Goal: Task Accomplishment & Management: Complete application form

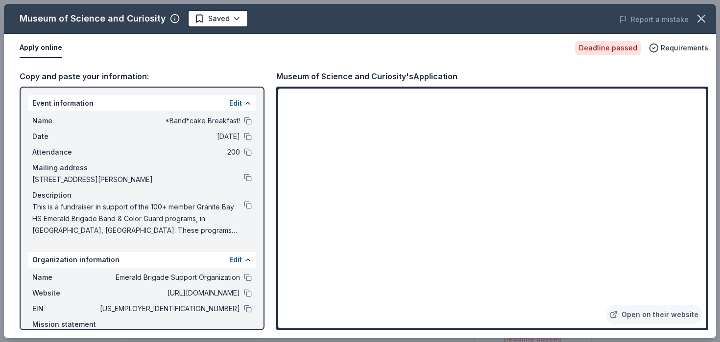
scroll to position [123, 0]
click at [700, 20] on icon "button" at bounding box center [701, 18] width 7 height 7
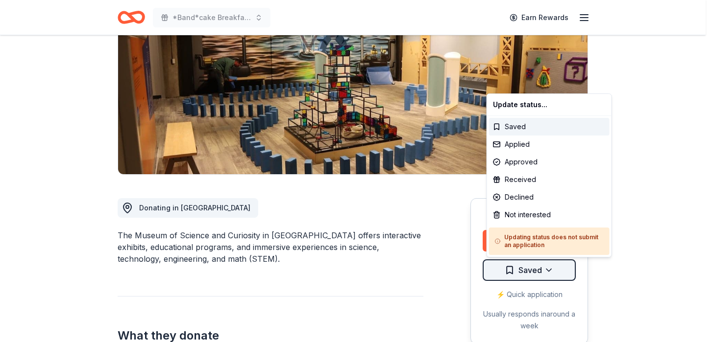
click at [522, 219] on html "*Band*cake Breakfast! Earn Rewards Deadline passed Share Museum of Science and …" at bounding box center [356, 48] width 713 height 342
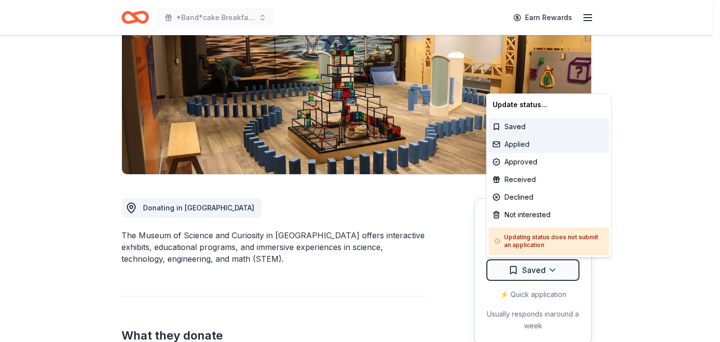
click at [520, 148] on div "Applied" at bounding box center [549, 145] width 120 height 18
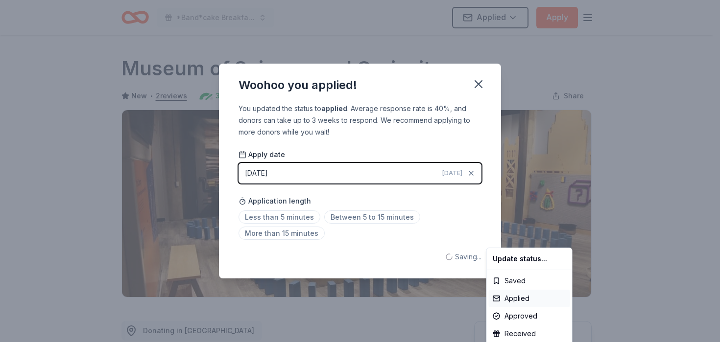
scroll to position [0, 0]
click at [289, 218] on html "*Band*cake Breakfast! Applied Apply Deadline passed Share Museum of Science and…" at bounding box center [360, 171] width 720 height 342
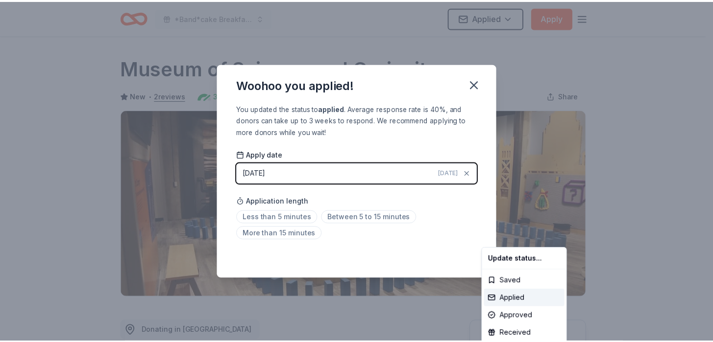
scroll to position [222, 0]
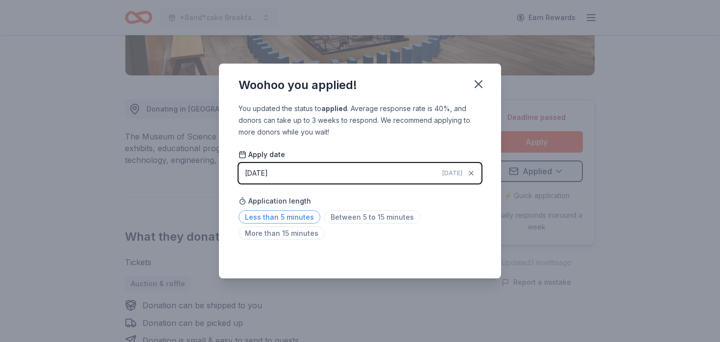
click at [280, 220] on span "Less than 5 minutes" at bounding box center [280, 217] width 82 height 13
click at [477, 81] on icon "button" at bounding box center [479, 84] width 14 height 14
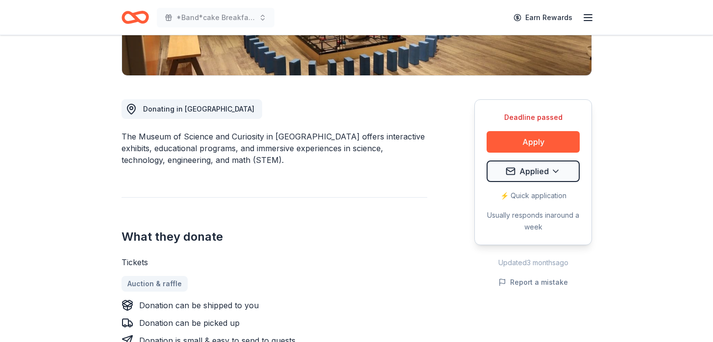
scroll to position [0, 0]
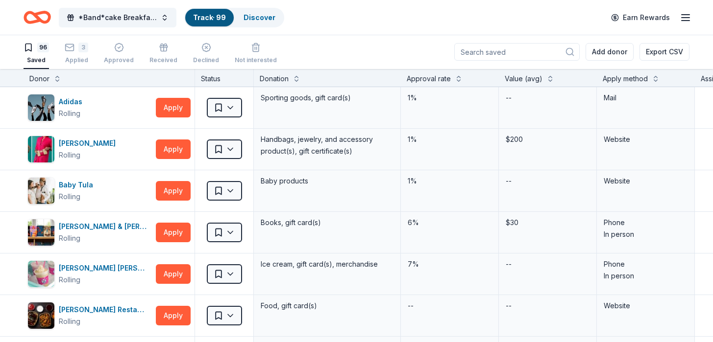
scroll to position [1835, 0]
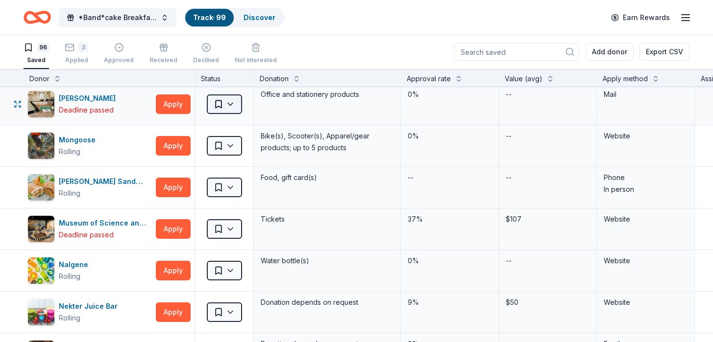
click at [217, 104] on html "*Band*cake Breakfast! Track · 99 Discover Earn Rewards 96 Saved 3 Applied Appro…" at bounding box center [356, 171] width 713 height 342
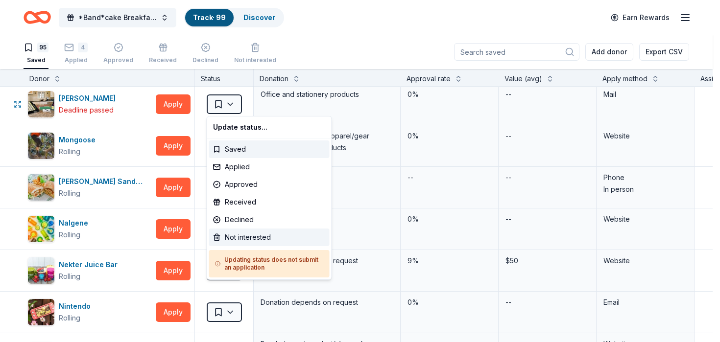
click at [224, 234] on div "Not interested" at bounding box center [269, 238] width 120 height 18
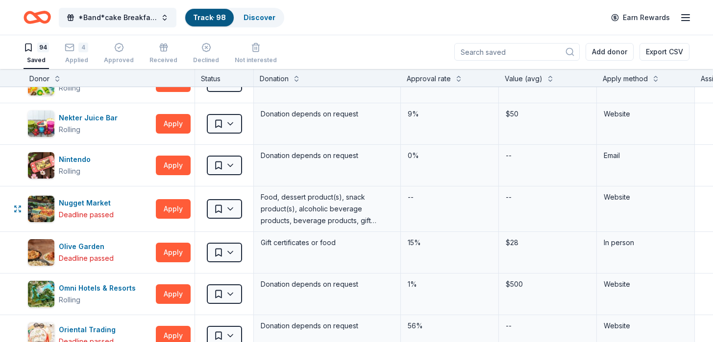
scroll to position [1941, 0]
click at [223, 210] on html "*Band*cake Breakfast! Track · 98 Discover Earn Rewards 94 Saved 4 Applied Appro…" at bounding box center [356, 171] width 713 height 342
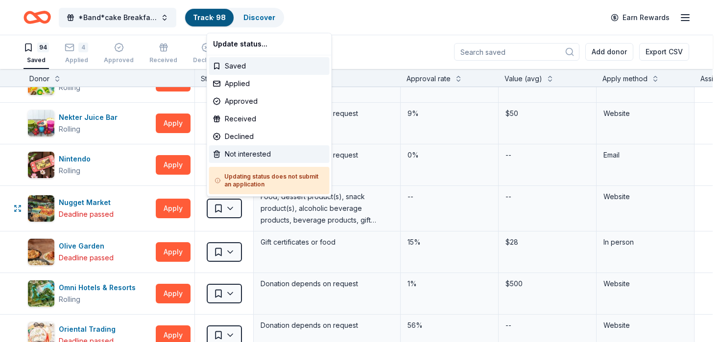
click at [225, 155] on div "Not interested" at bounding box center [269, 154] width 120 height 18
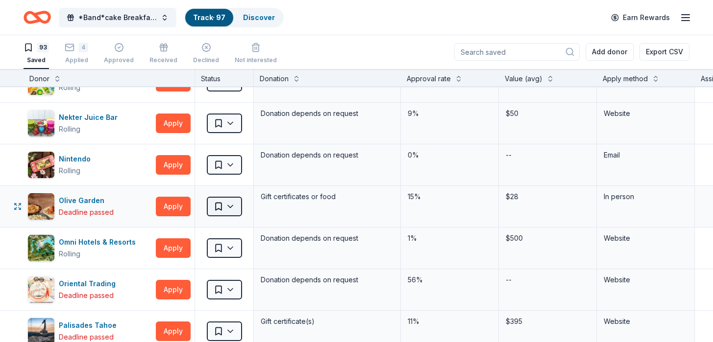
click at [217, 211] on html "*Band*cake Breakfast! Track · 97 Discover Earn Rewards 93 Saved 4 Applied Appro…" at bounding box center [356, 171] width 713 height 342
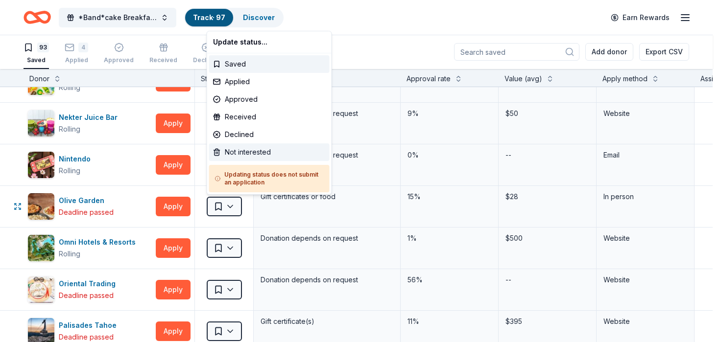
click at [233, 152] on div "Not interested" at bounding box center [269, 153] width 120 height 18
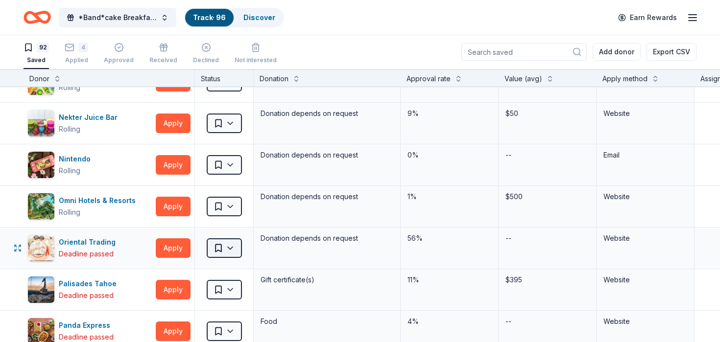
click at [227, 254] on html "*Band*cake Breakfast! Track · 96 Discover Earn Rewards 92 Saved 4 Applied Appro…" at bounding box center [360, 171] width 720 height 342
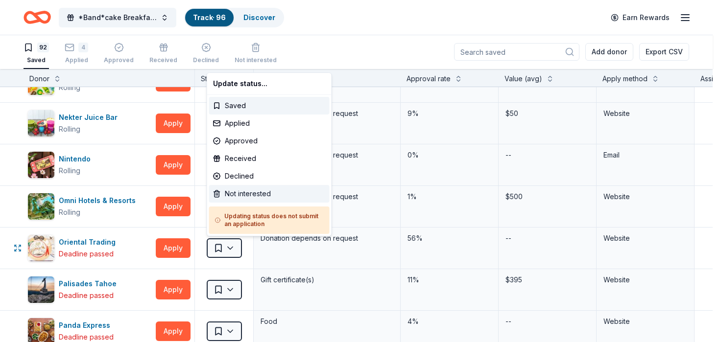
click at [236, 192] on div "Not interested" at bounding box center [269, 194] width 120 height 18
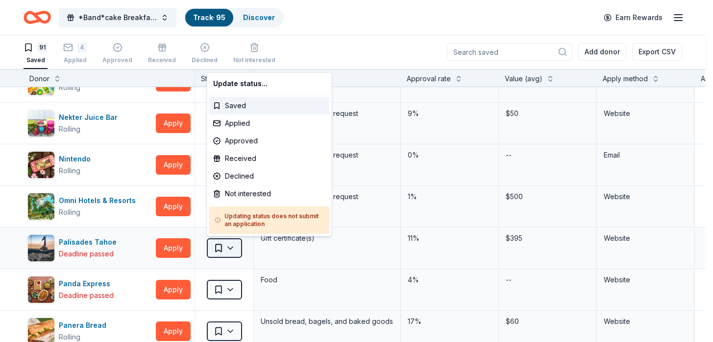
click at [223, 252] on html "*Band*cake Breakfast! Track · 95 Discover Earn Rewards 91 Saved 4 Applied Appro…" at bounding box center [356, 171] width 713 height 342
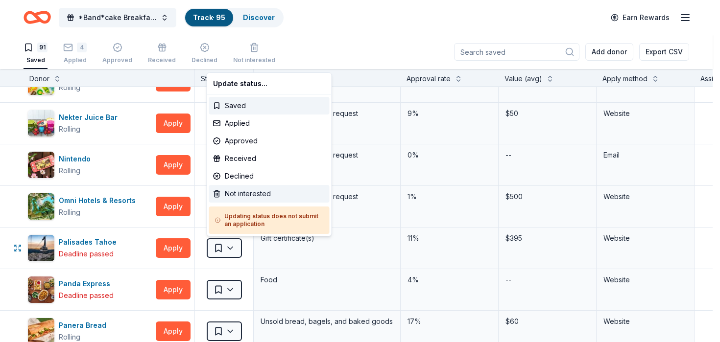
click at [238, 197] on div "Not interested" at bounding box center [269, 194] width 120 height 18
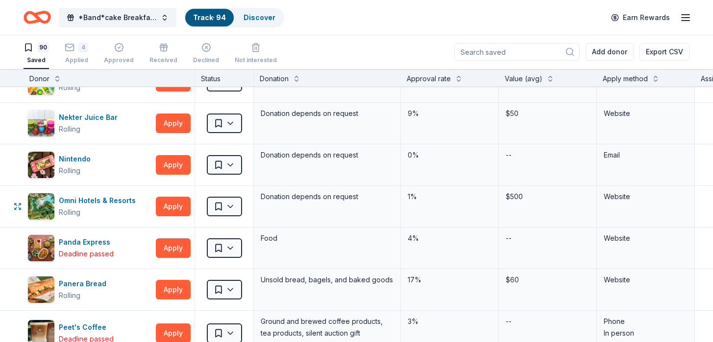
scroll to position [2012, 0]
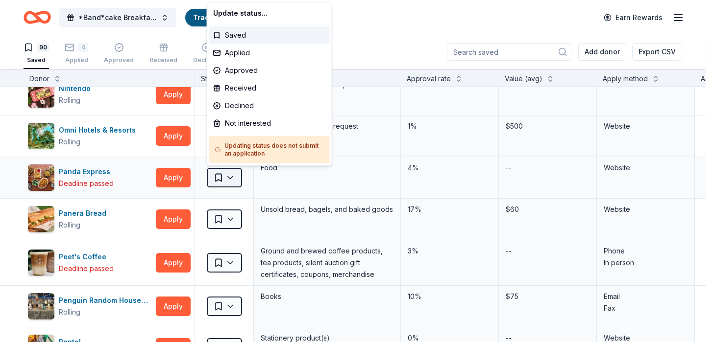
click at [230, 177] on html "*Band*cake Breakfast! Track · 94 Discover Earn Rewards 90 Saved 4 Applied Appro…" at bounding box center [356, 171] width 713 height 342
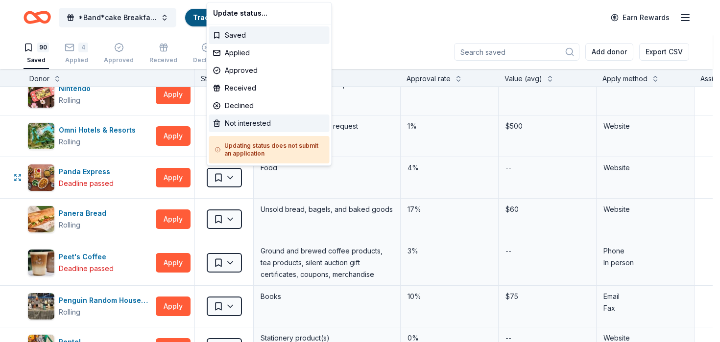
click at [243, 122] on div "Not interested" at bounding box center [269, 124] width 120 height 18
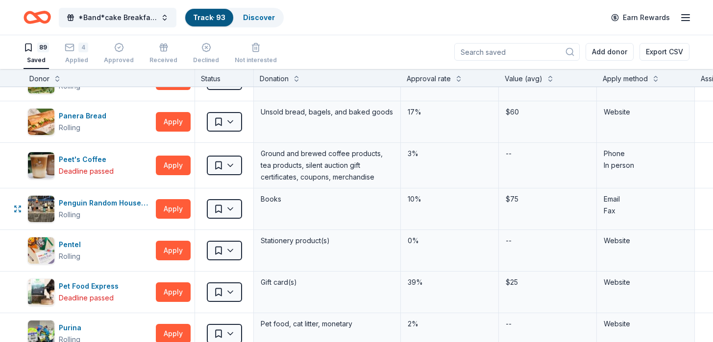
scroll to position [2069, 0]
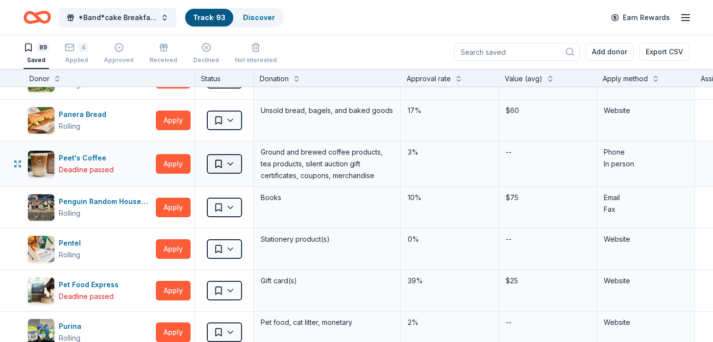
click at [224, 167] on html "*Band*cake Breakfast! Track · 93 Discover Earn Rewards 89 Saved 4 Applied Appro…" at bounding box center [356, 171] width 713 height 342
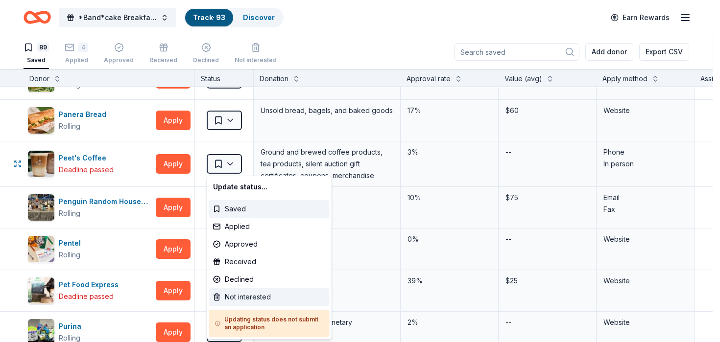
click at [224, 294] on div "Not interested" at bounding box center [269, 298] width 120 height 18
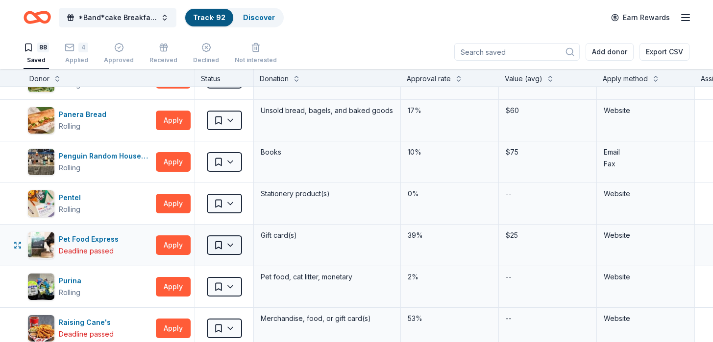
click at [224, 244] on html "*Band*cake Breakfast! Track · 92 Discover Earn Rewards 88 Saved 4 Applied Appro…" at bounding box center [356, 171] width 713 height 342
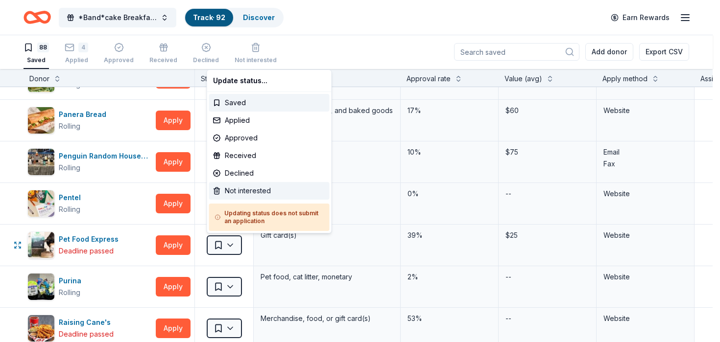
click at [240, 189] on div "Not interested" at bounding box center [269, 191] width 120 height 18
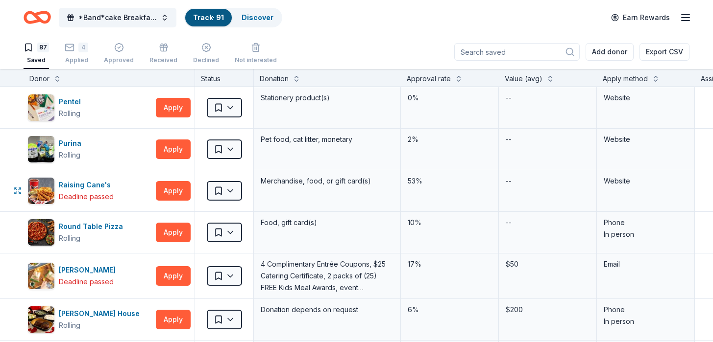
scroll to position [2165, 0]
click at [229, 200] on div "Saved" at bounding box center [224, 190] width 58 height 41
click at [233, 187] on html "*Band*cake Breakfast! Track · 91 Discover Earn Rewards 87 Saved 4 Applied Appro…" at bounding box center [356, 171] width 713 height 342
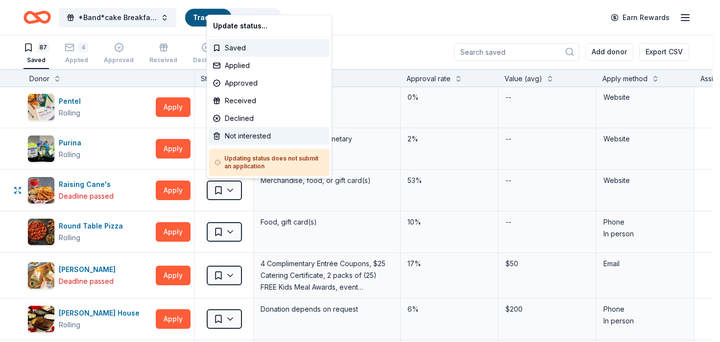
click at [237, 133] on div "Not interested" at bounding box center [269, 136] width 120 height 18
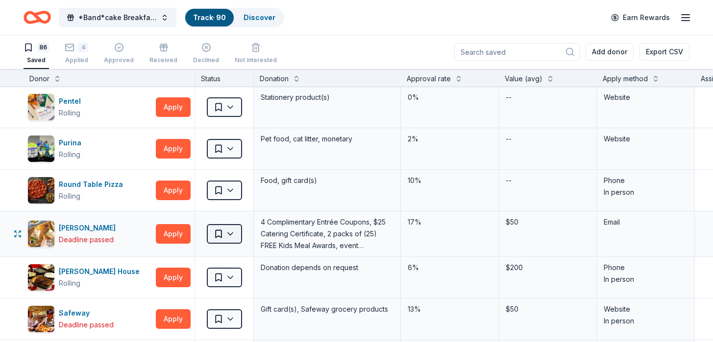
click at [221, 231] on html "*Band*cake Breakfast! Track · 90 Discover Earn Rewards 86 Saved 4 Applied Appro…" at bounding box center [356, 171] width 713 height 342
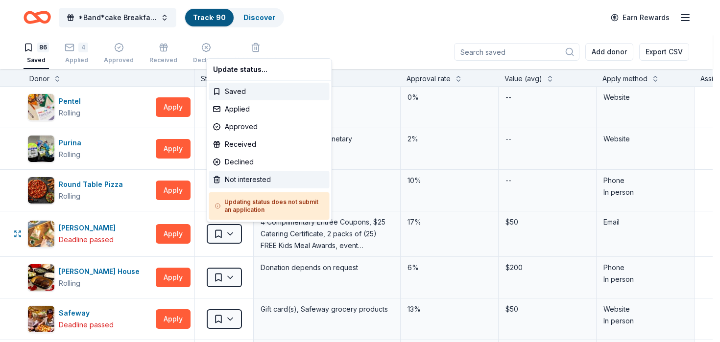
click at [237, 177] on div "Not interested" at bounding box center [269, 180] width 120 height 18
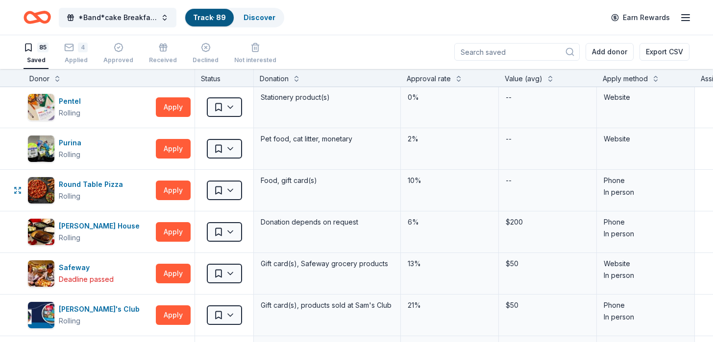
scroll to position [2257, 0]
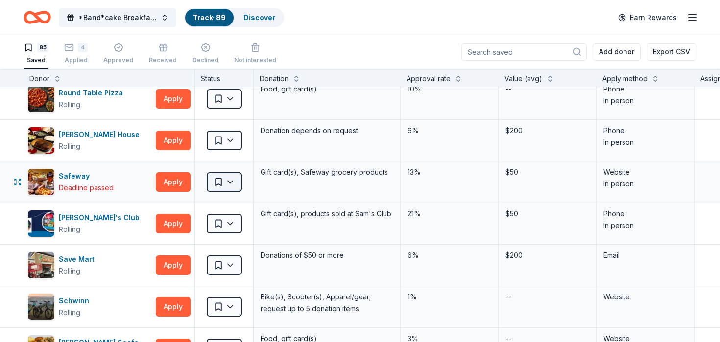
click at [235, 182] on html "*Band*cake Breakfast! Track · 89 Discover Earn Rewards 85 Saved 4 Applied Appro…" at bounding box center [360, 171] width 720 height 342
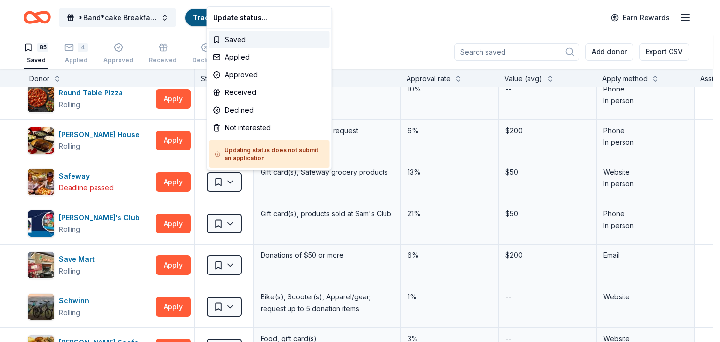
click at [130, 249] on html "*Band*cake Breakfast! Track · 89 Discover Earn Rewards 85 Saved 4 Applied Appro…" at bounding box center [360, 171] width 720 height 342
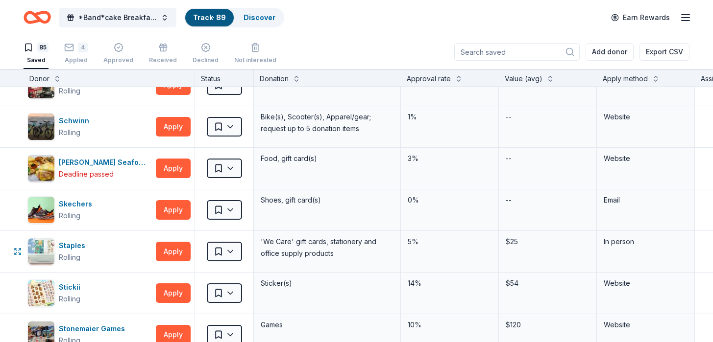
scroll to position [2438, 0]
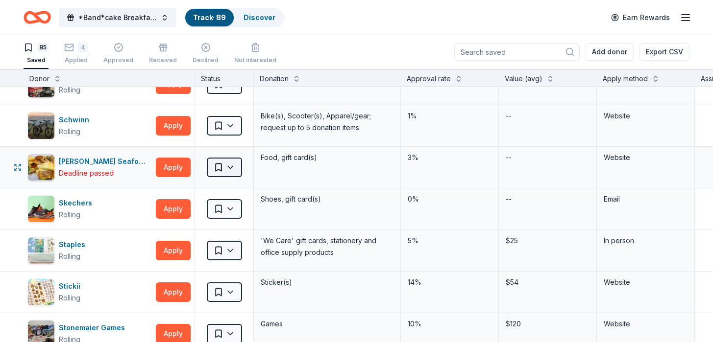
click at [222, 170] on html "*Band*cake Breakfast! Track · 89 Discover Earn Rewards 85 Saved 4 Applied Appro…" at bounding box center [356, 171] width 713 height 342
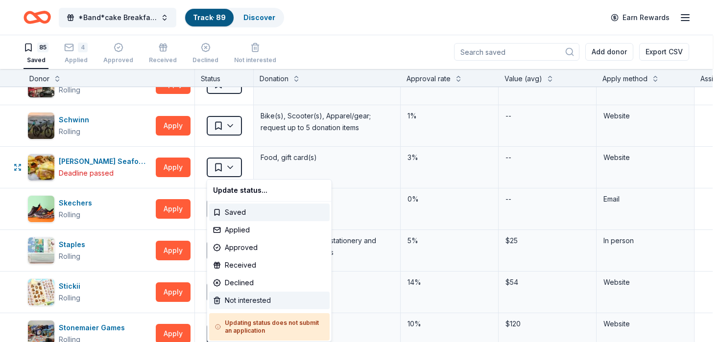
click at [223, 295] on div "Not interested" at bounding box center [269, 301] width 120 height 18
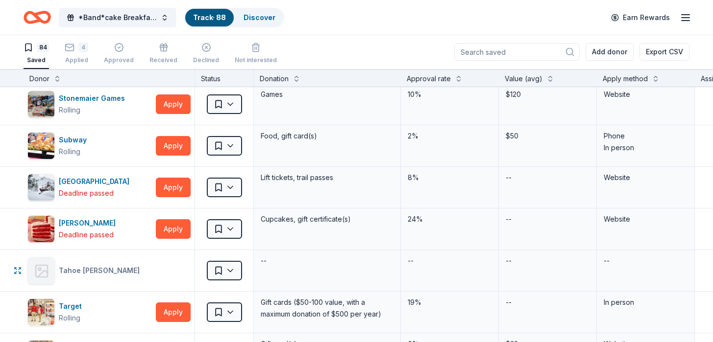
scroll to position [2627, 0]
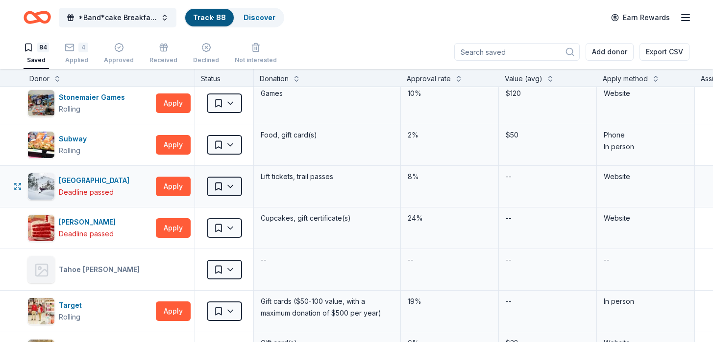
click at [232, 189] on html "*Band*cake Breakfast! Track · 88 Discover Earn Rewards 84 Saved 4 Applied Appro…" at bounding box center [356, 171] width 713 height 342
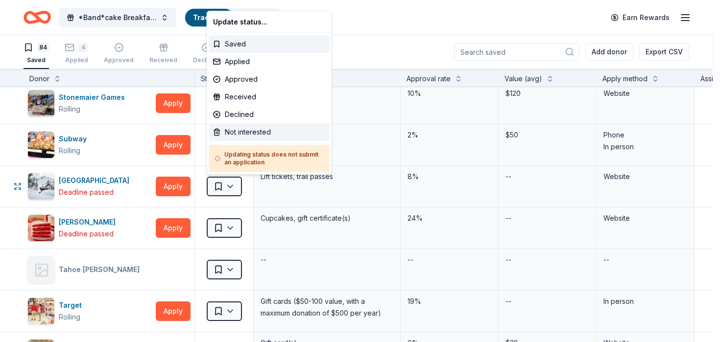
click at [241, 131] on div "Not interested" at bounding box center [269, 132] width 120 height 18
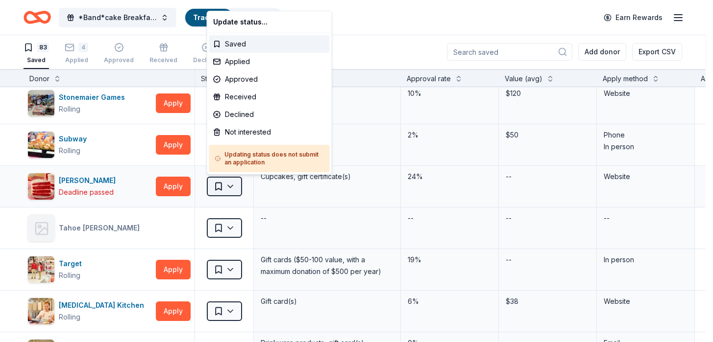
click at [222, 189] on html "*Band*cake Breakfast! Track · 87 Discover Earn Rewards 83 Saved 4 Applied Appro…" at bounding box center [356, 171] width 713 height 342
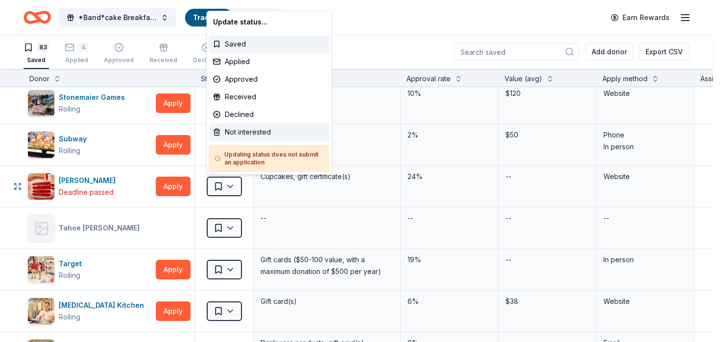
click at [238, 133] on div "Not interested" at bounding box center [269, 132] width 120 height 18
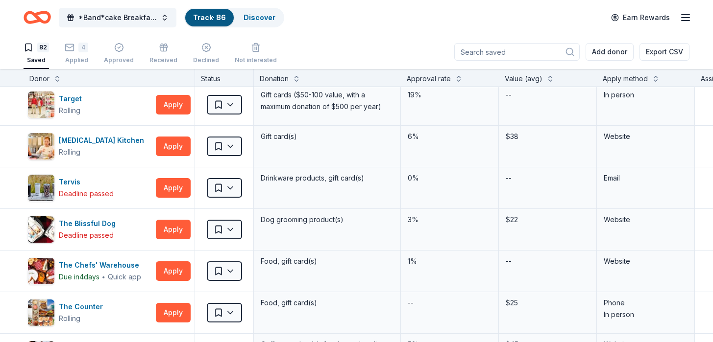
scroll to position [2751, 0]
click at [223, 188] on html "*Band*cake Breakfast! Track · 86 Discover Earn Rewards 82 Saved 4 Applied Appro…" at bounding box center [356, 171] width 713 height 342
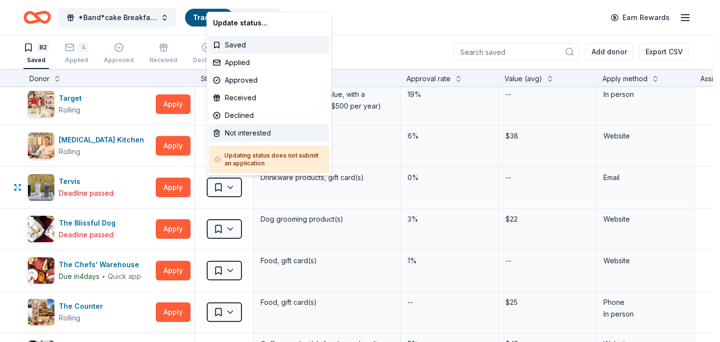
click at [239, 133] on div "Not interested" at bounding box center [269, 133] width 120 height 18
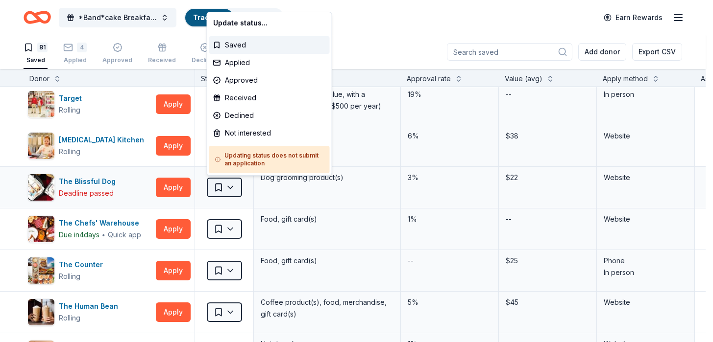
click at [225, 189] on html "*Band*cake Breakfast! Track · 85 Discover Earn Rewards 81 Saved 4 Applied Appro…" at bounding box center [356, 171] width 713 height 342
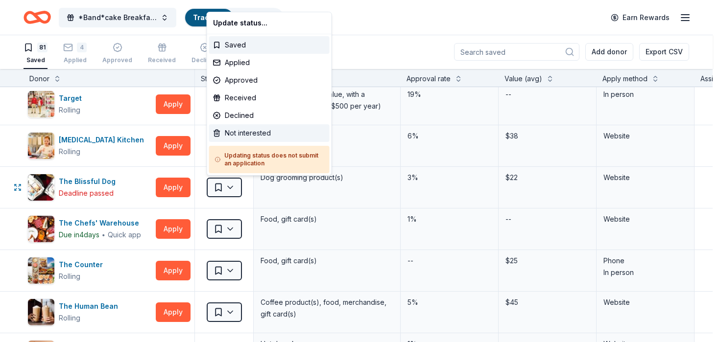
click at [247, 133] on div "Not interested" at bounding box center [269, 133] width 120 height 18
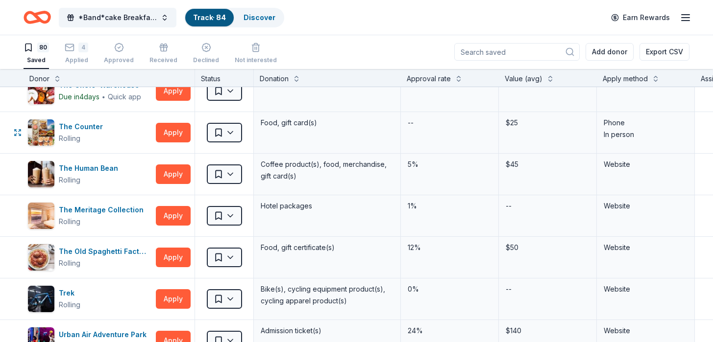
scroll to position [2903, 0]
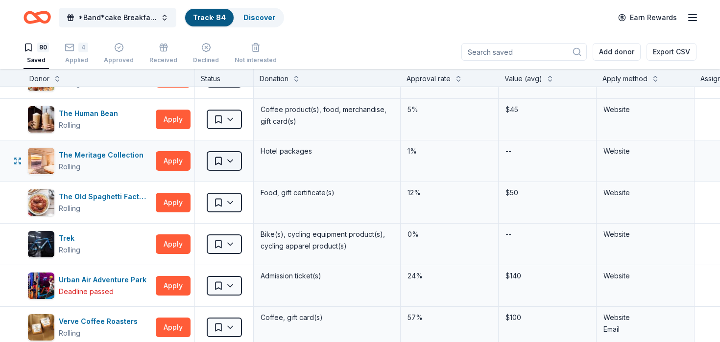
click at [223, 163] on html "*Band*cake Breakfast! Track · 84 Discover Earn Rewards 80 Saved 4 Applied Appro…" at bounding box center [360, 171] width 720 height 342
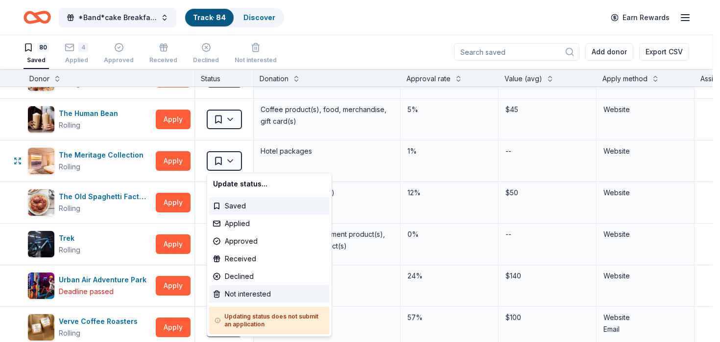
click at [224, 293] on div "Not interested" at bounding box center [269, 295] width 120 height 18
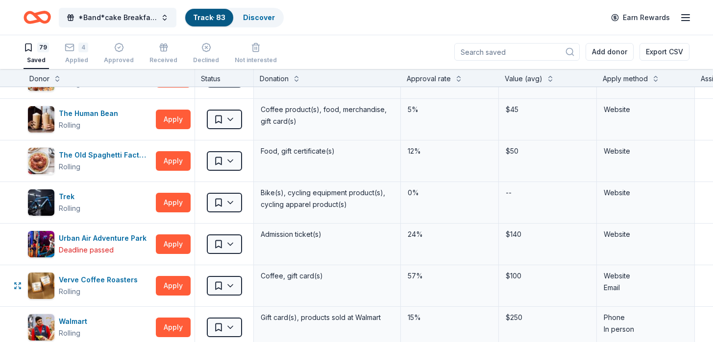
scroll to position [2982, 0]
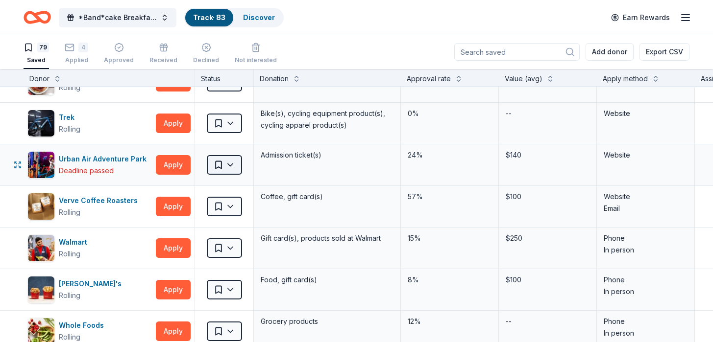
click at [226, 166] on html "*Band*cake Breakfast! Track · 83 Discover Earn Rewards 79 Saved 4 Applied Appro…" at bounding box center [356, 171] width 713 height 342
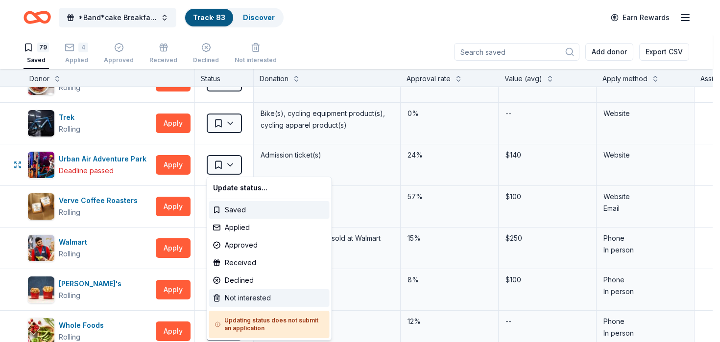
click at [227, 298] on div "Not interested" at bounding box center [269, 298] width 120 height 18
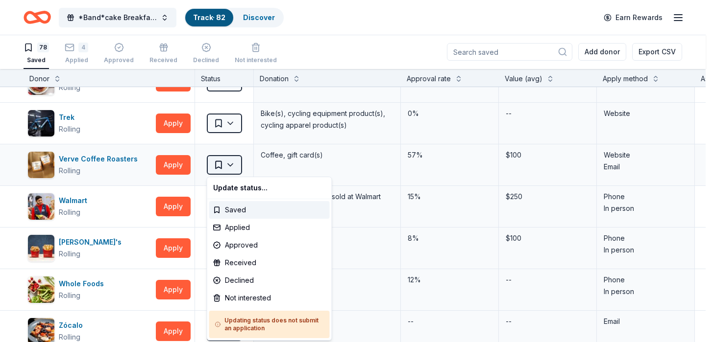
click at [227, 167] on html "*Band*cake Breakfast! Track · 82 Discover Earn Rewards 78 Saved 4 Applied Appro…" at bounding box center [356, 171] width 713 height 342
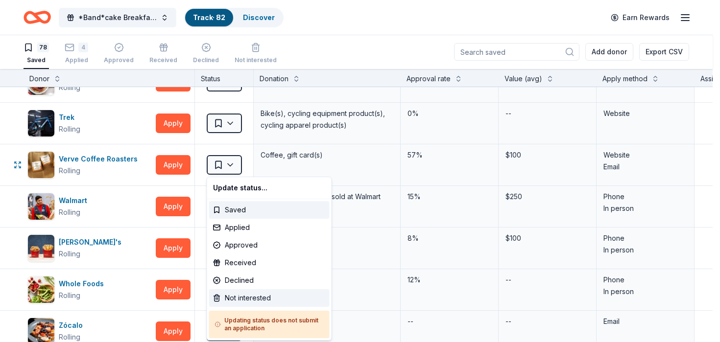
click at [230, 296] on div "Not interested" at bounding box center [269, 298] width 120 height 18
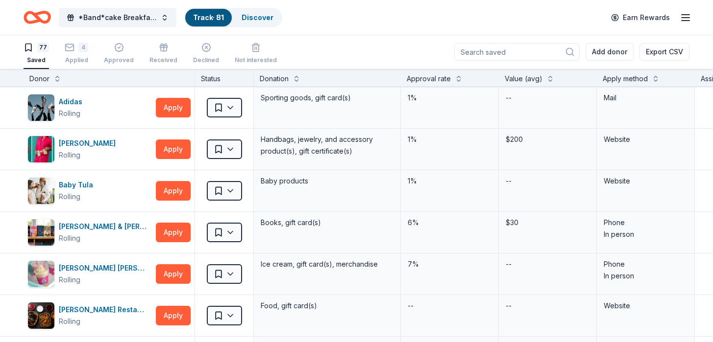
scroll to position [0, 0]
click at [232, 108] on html "*Band*cake Breakfast! Track · 81 Discover Earn Rewards 77 Saved 4 Applied Appro…" at bounding box center [356, 171] width 713 height 342
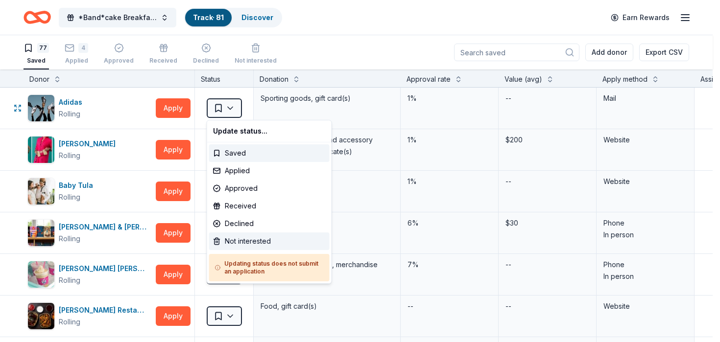
click at [227, 241] on div "Not interested" at bounding box center [269, 242] width 120 height 18
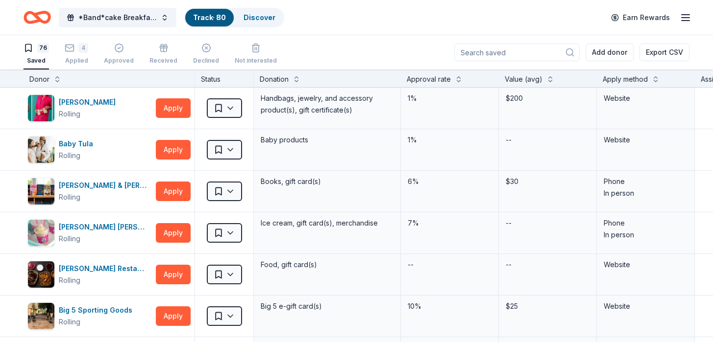
click at [621, 79] on div "Apply method" at bounding box center [624, 79] width 45 height 12
click at [655, 77] on button at bounding box center [655, 78] width 8 height 10
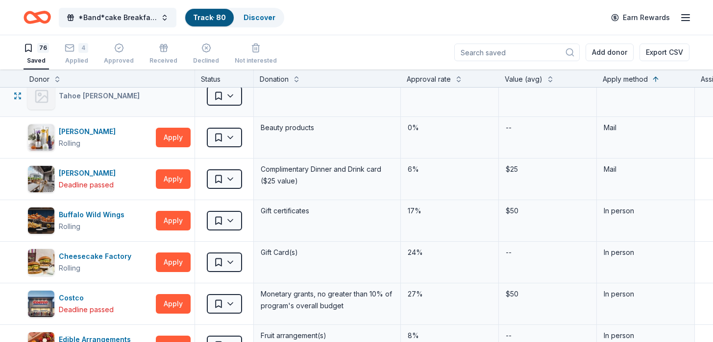
scroll to position [13, 0]
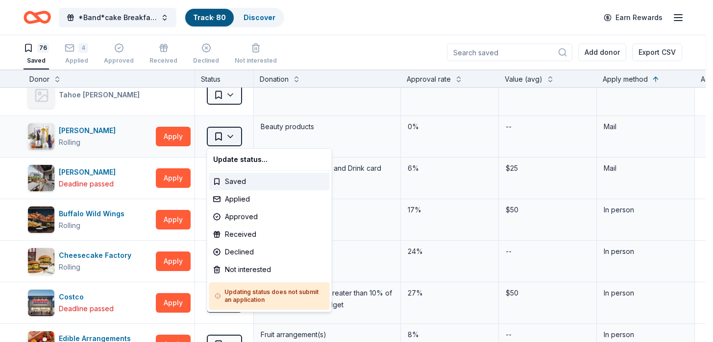
click at [230, 140] on html "*Band*cake Breakfast! Track · 80 Discover Earn Rewards 76 Saved 4 Applied Appro…" at bounding box center [356, 171] width 713 height 342
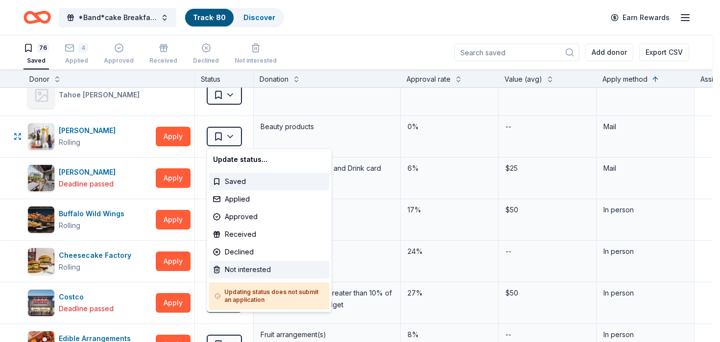
click at [226, 269] on div "Not interested" at bounding box center [269, 270] width 120 height 18
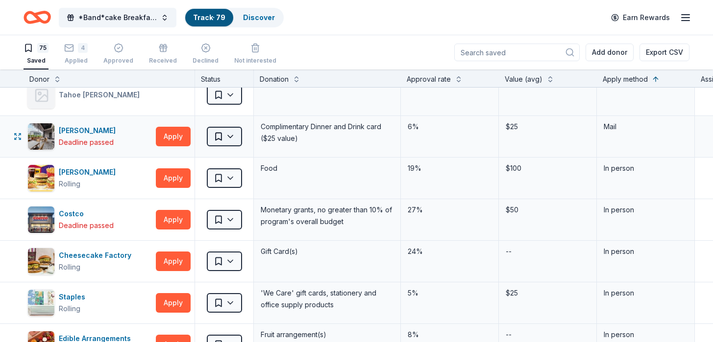
click at [235, 139] on html "*Band*cake Breakfast! Track · 79 Discover Earn Rewards 75 Saved 4 Applied Appro…" at bounding box center [356, 171] width 713 height 342
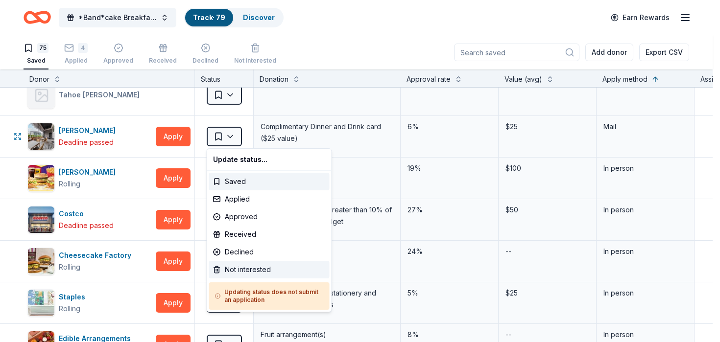
click at [233, 271] on div "Not interested" at bounding box center [269, 270] width 120 height 18
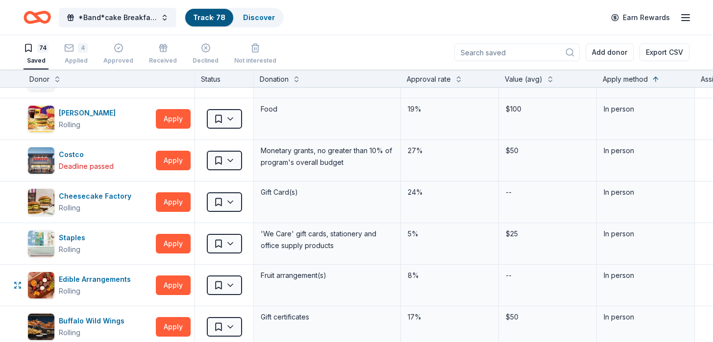
scroll to position [32, 0]
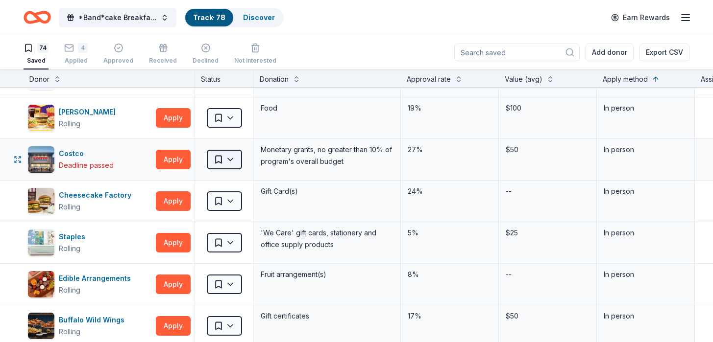
click at [226, 164] on html "*Band*cake Breakfast! Track · 78 Discover Earn Rewards 74 Saved 4 Applied Appro…" at bounding box center [356, 171] width 713 height 342
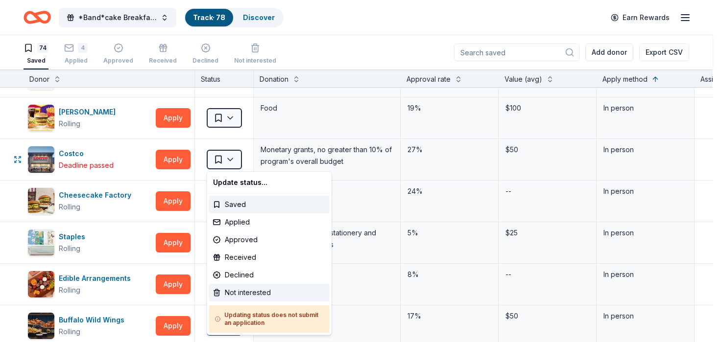
click at [228, 292] on div "Not interested" at bounding box center [269, 293] width 120 height 18
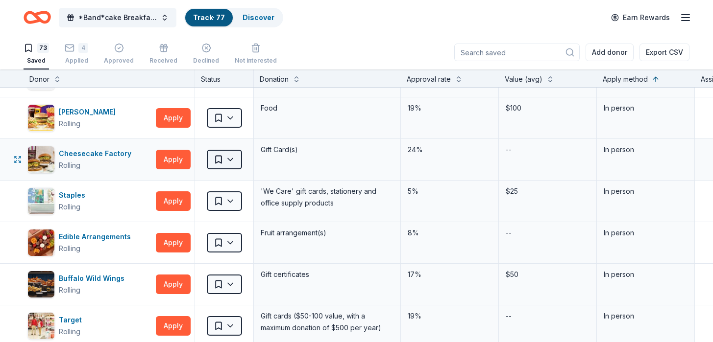
click at [231, 159] on html "*Band*cake Breakfast! Track · 77 Discover Earn Rewards 73 Saved 4 Applied Appro…" at bounding box center [356, 171] width 713 height 342
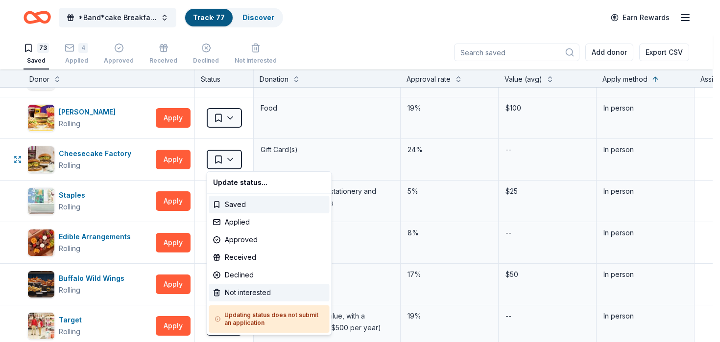
click at [225, 290] on div "Not interested" at bounding box center [269, 293] width 120 height 18
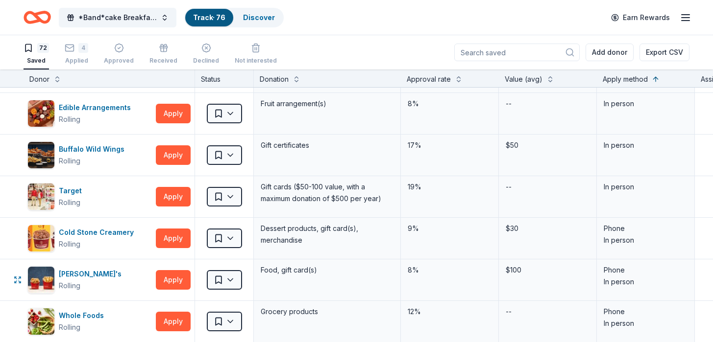
scroll to position [121, 0]
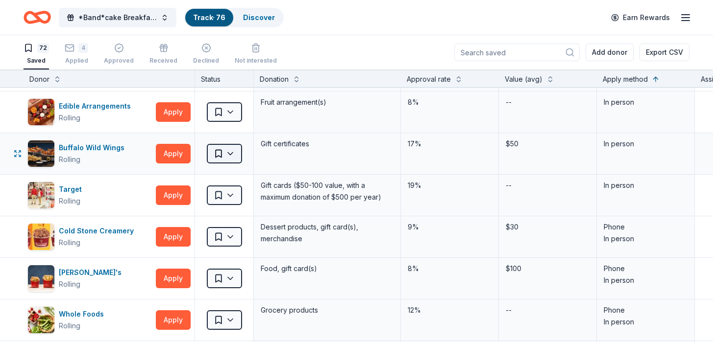
click at [224, 150] on html "*Band*cake Breakfast! Track · 76 Discover Earn Rewards 72 Saved 4 Applied Appro…" at bounding box center [356, 171] width 713 height 342
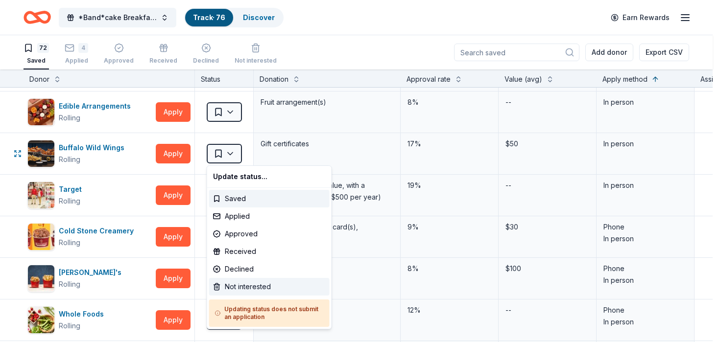
click at [225, 285] on div "Not interested" at bounding box center [269, 287] width 120 height 18
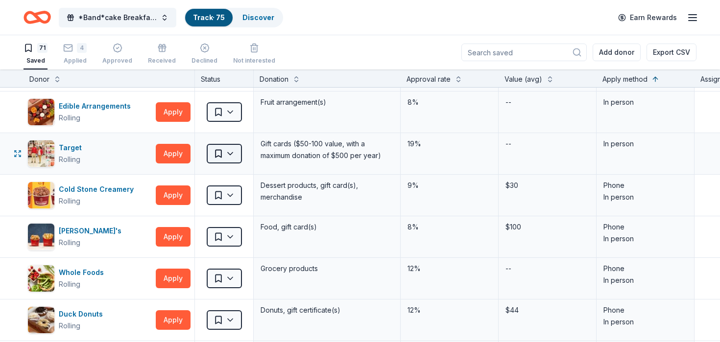
click at [236, 159] on html "*Band*cake Breakfast! Track · 75 Discover Earn Rewards 71 Saved 4 Applied Appro…" at bounding box center [360, 171] width 720 height 342
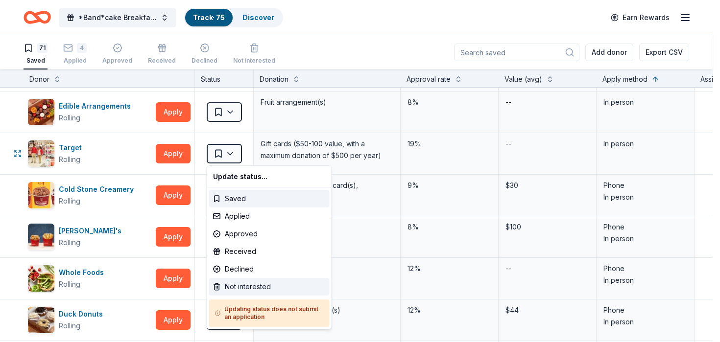
click at [236, 283] on div "Not interested" at bounding box center [269, 287] width 120 height 18
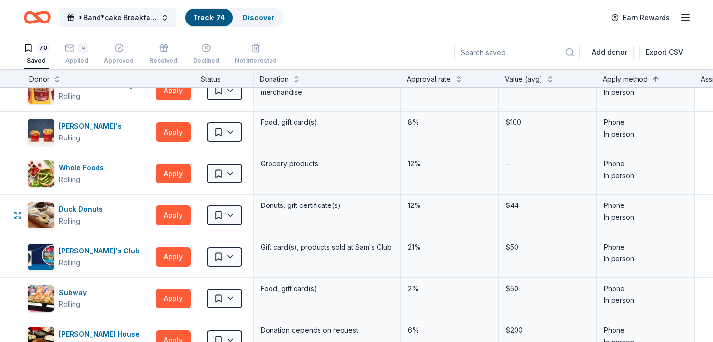
scroll to position [186, 0]
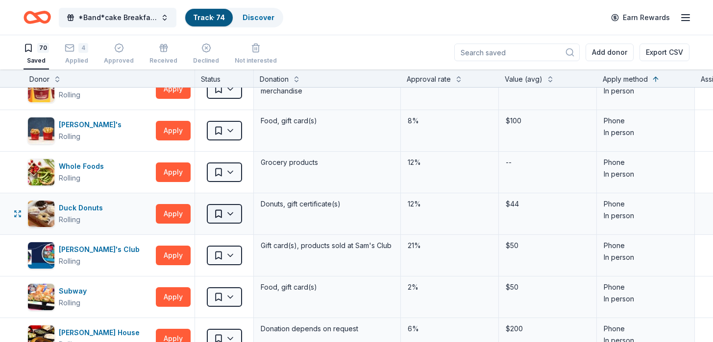
click at [232, 215] on html "*Band*cake Breakfast! Track · 74 Discover Earn Rewards 70 Saved 4 Applied Appro…" at bounding box center [356, 171] width 713 height 342
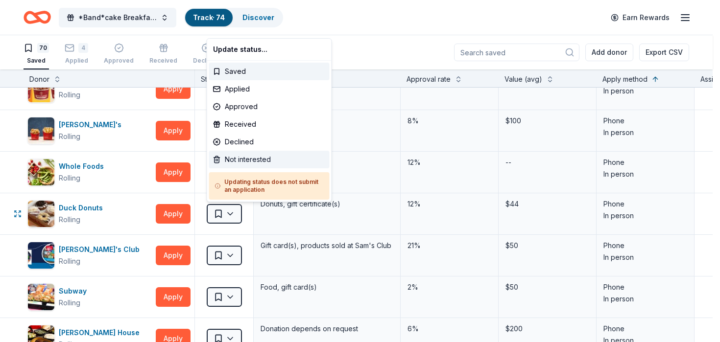
click at [245, 161] on div "Not interested" at bounding box center [269, 160] width 120 height 18
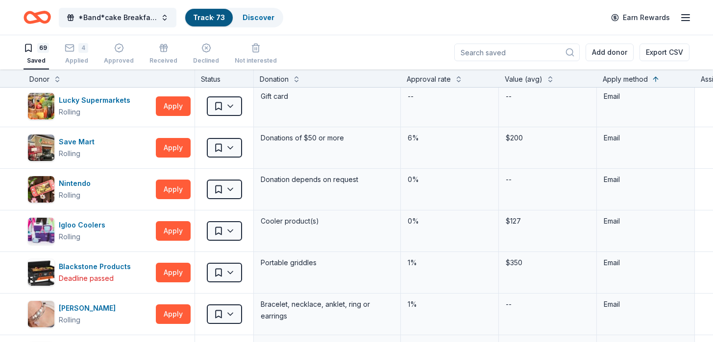
scroll to position [881, 0]
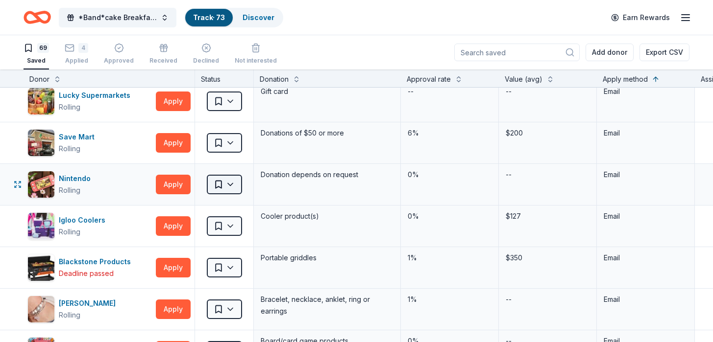
click at [235, 192] on html "*Band*cake Breakfast! Track · 73 Discover Earn Rewards 69 Saved 4 Applied Appro…" at bounding box center [356, 171] width 713 height 342
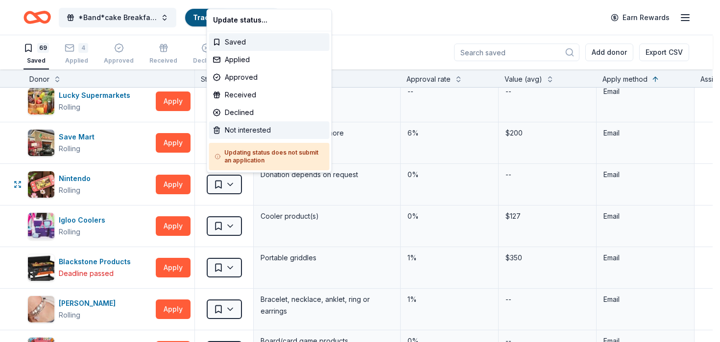
click at [241, 129] on div "Not interested" at bounding box center [269, 130] width 120 height 18
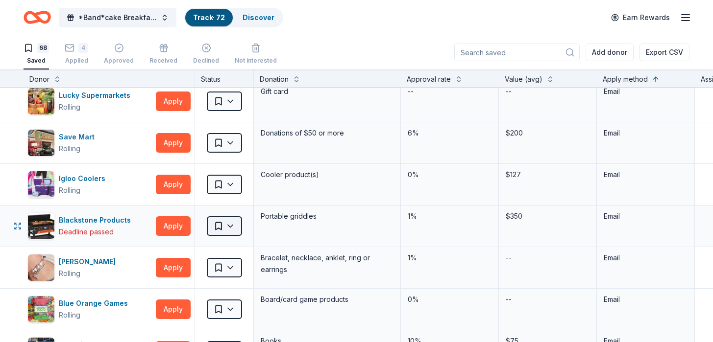
click at [223, 229] on html "*Band*cake Breakfast! Track · 72 Discover Earn Rewards 68 Saved 4 Applied Appro…" at bounding box center [356, 171] width 713 height 342
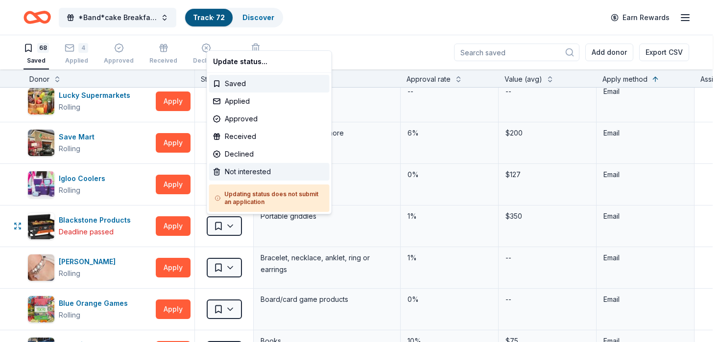
click at [243, 171] on div "Not interested" at bounding box center [269, 172] width 120 height 18
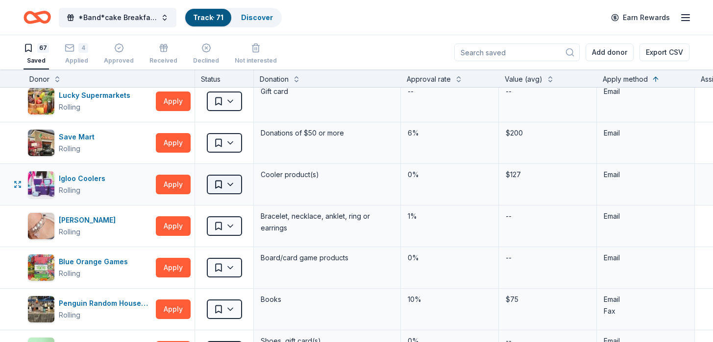
click at [231, 184] on html "*Band*cake Breakfast! Track · 71 Discover Earn Rewards 67 Saved 4 Applied Appro…" at bounding box center [356, 171] width 713 height 342
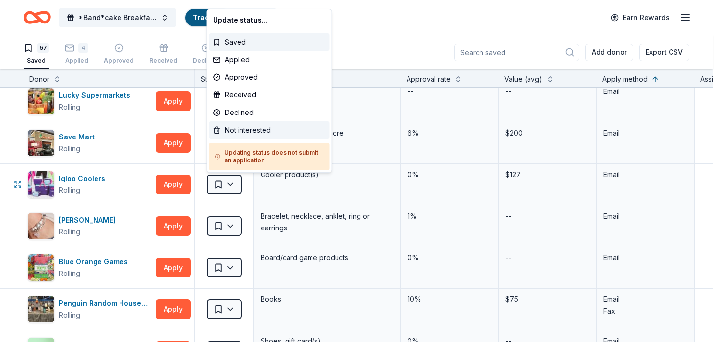
click at [246, 127] on div "Not interested" at bounding box center [269, 130] width 120 height 18
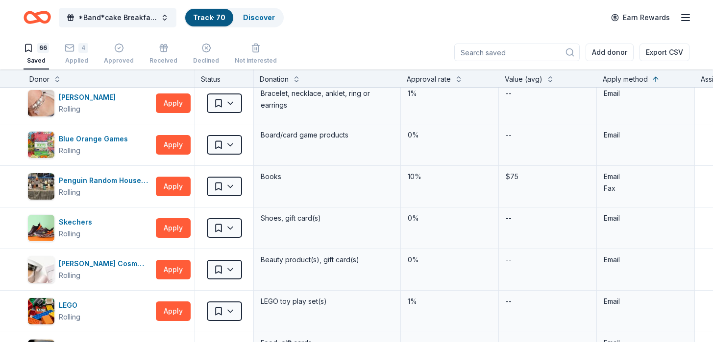
scroll to position [963, 0]
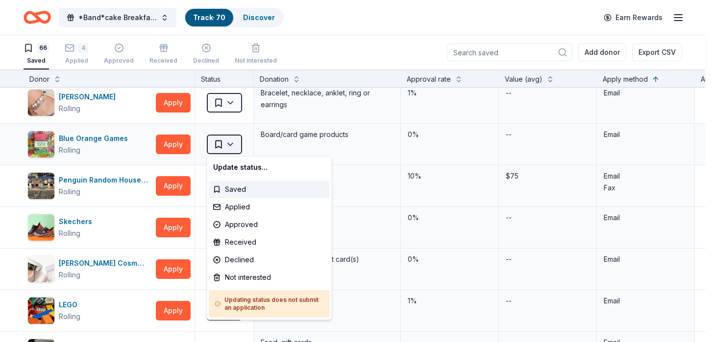
click at [223, 148] on html "*Band*cake Breakfast! Track · 70 Discover Earn Rewards 66 Saved 4 Applied Appro…" at bounding box center [356, 171] width 713 height 342
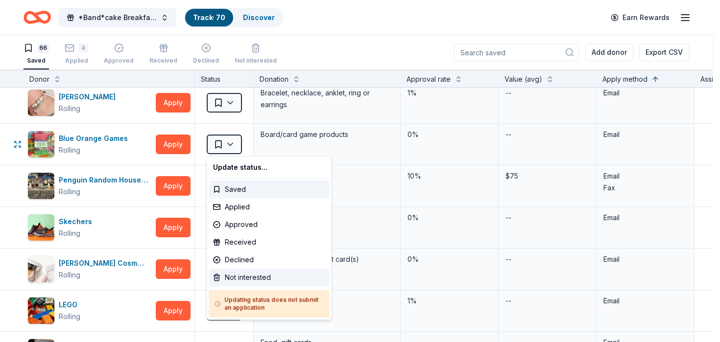
click at [228, 275] on div "Not interested" at bounding box center [269, 278] width 120 height 18
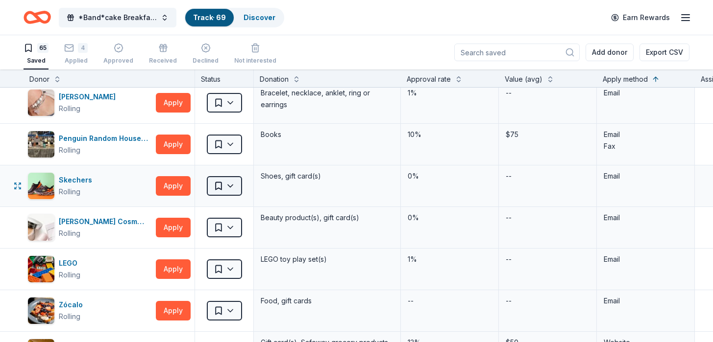
click at [227, 190] on html "*Band*cake Breakfast! Track · 69 Discover Earn Rewards 65 Saved 4 Applied Appro…" at bounding box center [356, 171] width 713 height 342
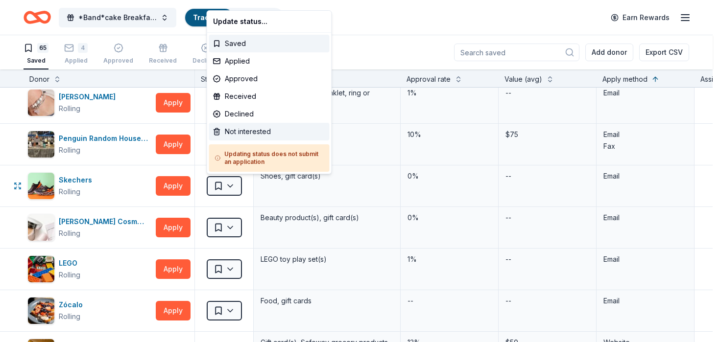
click at [240, 130] on div "Not interested" at bounding box center [269, 132] width 120 height 18
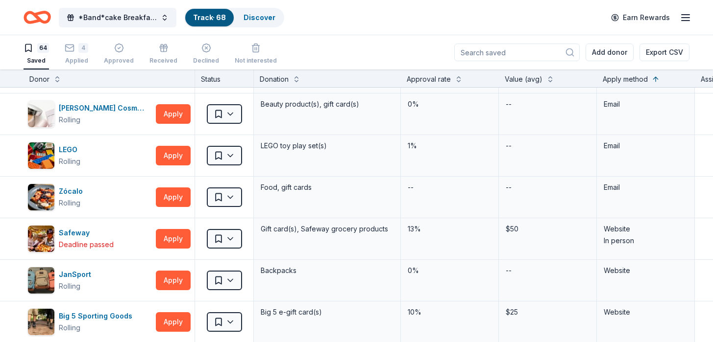
scroll to position [1035, 0]
click at [233, 112] on html "*Band*cake Breakfast! Track · 68 Discover Earn Rewards 64 Saved 4 Applied Appro…" at bounding box center [356, 171] width 713 height 342
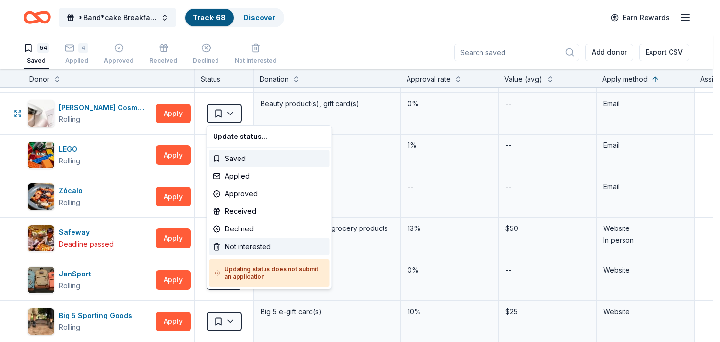
click at [232, 245] on div "Not interested" at bounding box center [269, 247] width 120 height 18
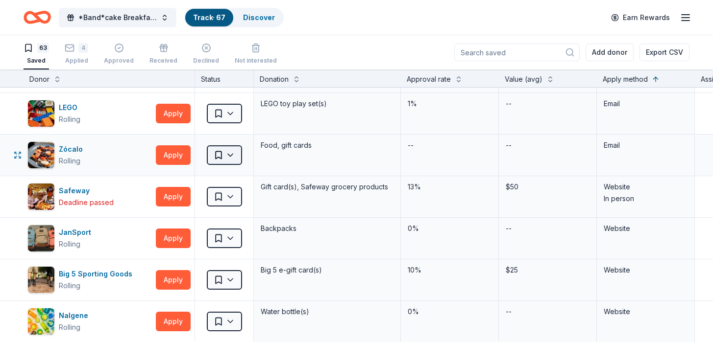
click at [227, 156] on html "*Band*cake Breakfast! Track · 67 Discover Earn Rewards 63 Saved 4 Applied Appro…" at bounding box center [356, 171] width 713 height 342
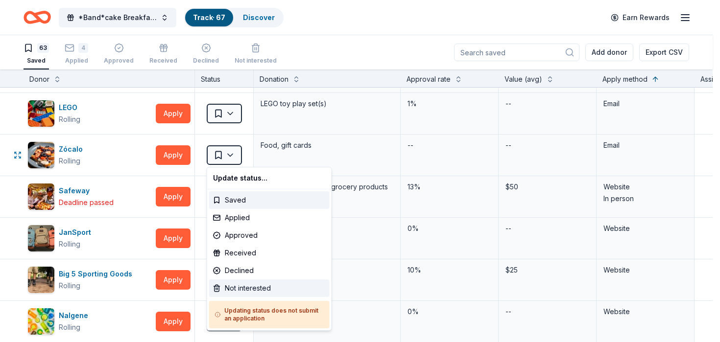
click at [227, 286] on div "Not interested" at bounding box center [269, 289] width 120 height 18
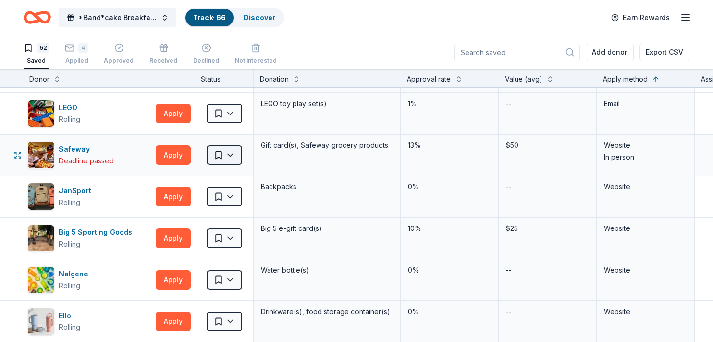
click at [227, 162] on html "*Band*cake Breakfast! Track · 66 Discover Earn Rewards 62 Saved 4 Applied Appro…" at bounding box center [356, 171] width 713 height 342
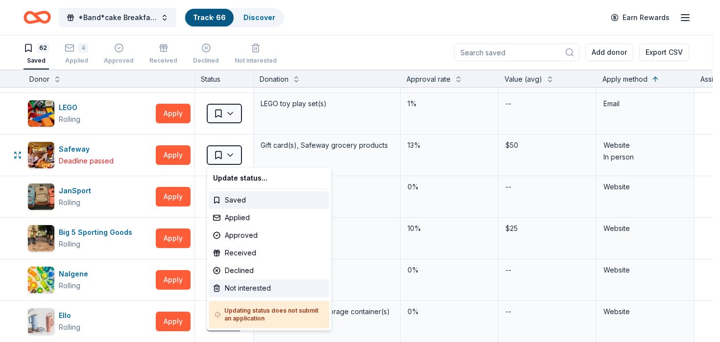
click at [227, 286] on div "Not interested" at bounding box center [269, 289] width 120 height 18
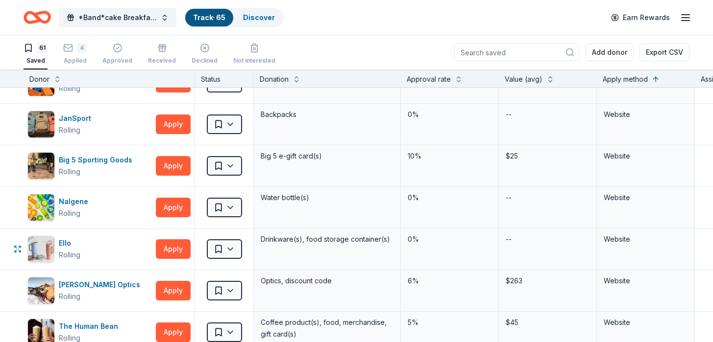
scroll to position [1074, 0]
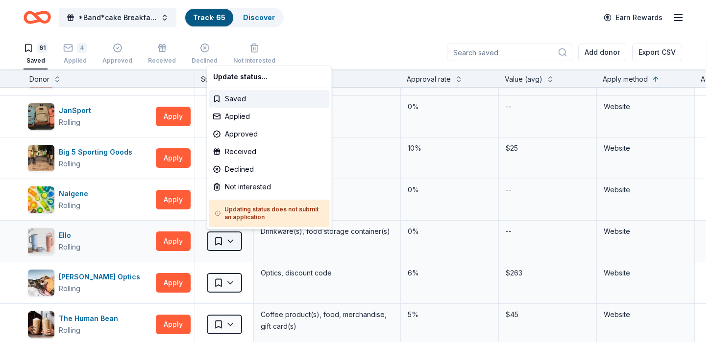
click at [234, 241] on html "*Band*cake Breakfast! Track · 65 Discover Earn Rewards 61 Saved 4 Applied Appro…" at bounding box center [356, 171] width 713 height 342
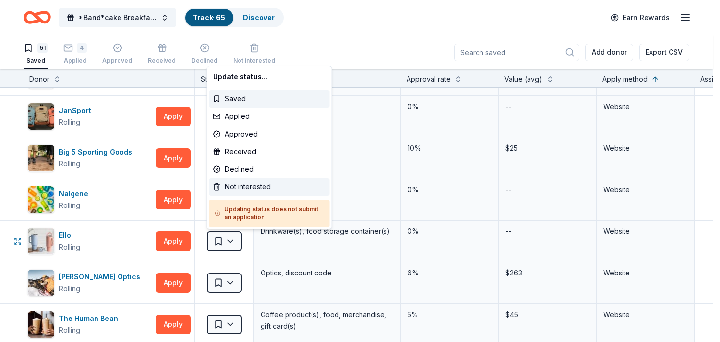
click at [245, 186] on div "Not interested" at bounding box center [269, 187] width 120 height 18
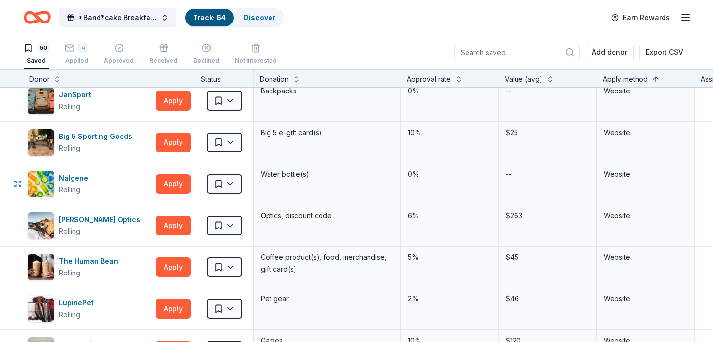
scroll to position [1097, 0]
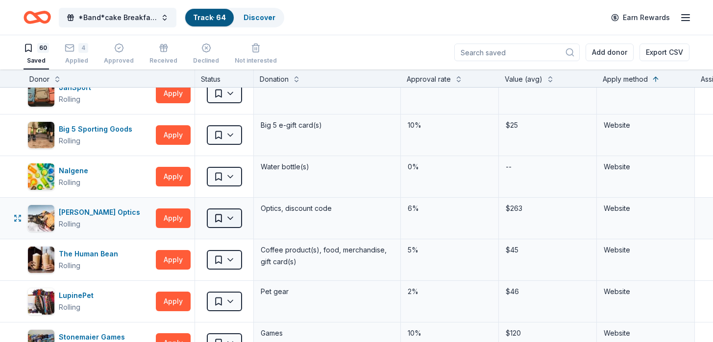
click at [226, 222] on html "*Band*cake Breakfast! Track · 64 Discover Earn Rewards 60 Saved 4 Applied Appro…" at bounding box center [356, 171] width 713 height 342
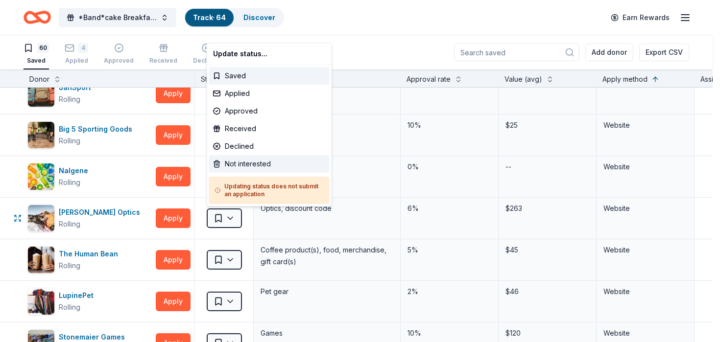
click at [243, 162] on div "Not interested" at bounding box center [269, 164] width 120 height 18
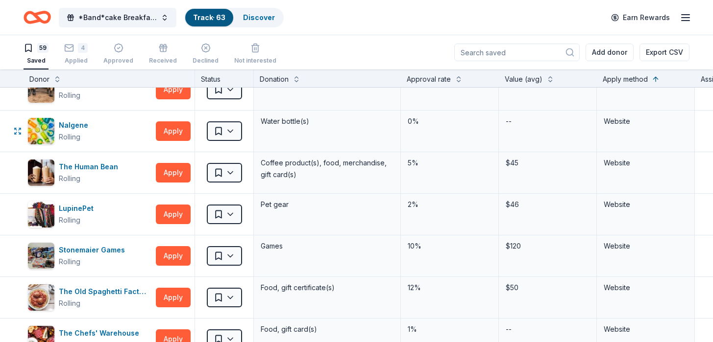
scroll to position [1165, 0]
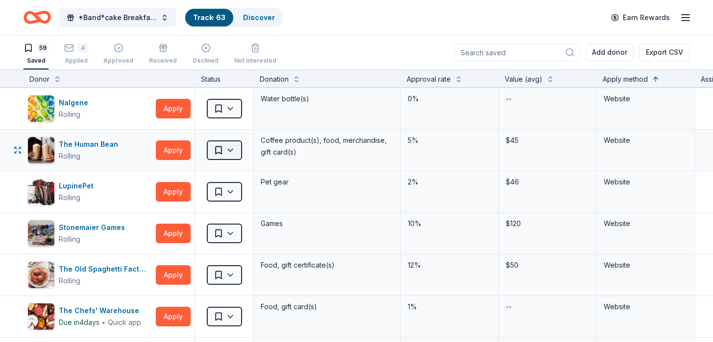
click at [235, 152] on html "*Band*cake Breakfast! Track · 63 Discover Earn Rewards 59 Saved 4 Applied Appro…" at bounding box center [356, 171] width 713 height 342
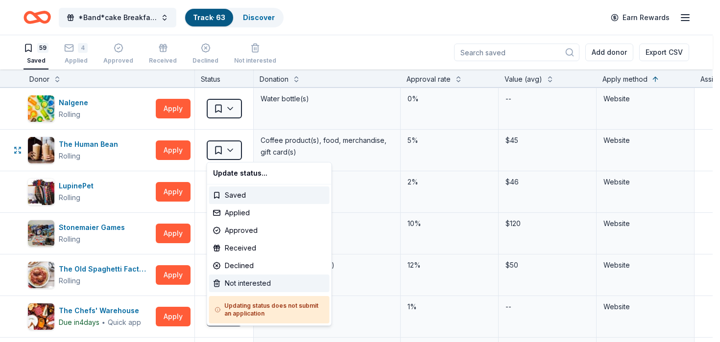
click at [222, 287] on div "Not interested" at bounding box center [269, 284] width 120 height 18
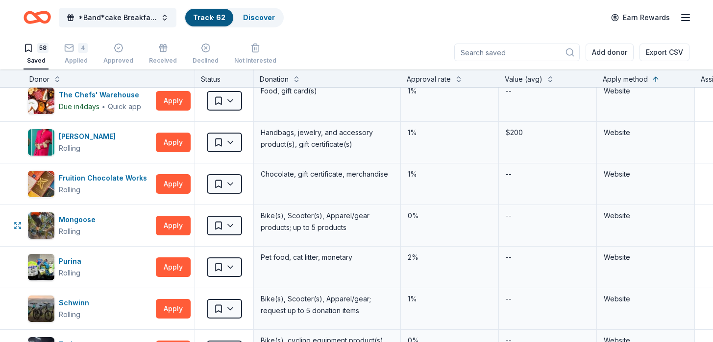
scroll to position [1340, 0]
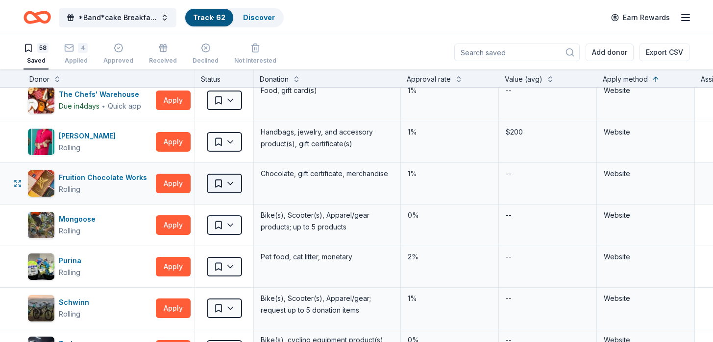
click at [229, 185] on html "*Band*cake Breakfast! Track · 62 Discover Earn Rewards 58 Saved 4 Applied Appro…" at bounding box center [356, 171] width 713 height 342
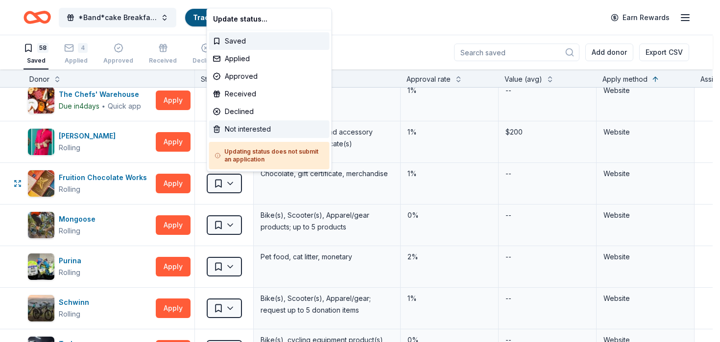
click at [242, 131] on div "Not interested" at bounding box center [269, 129] width 120 height 18
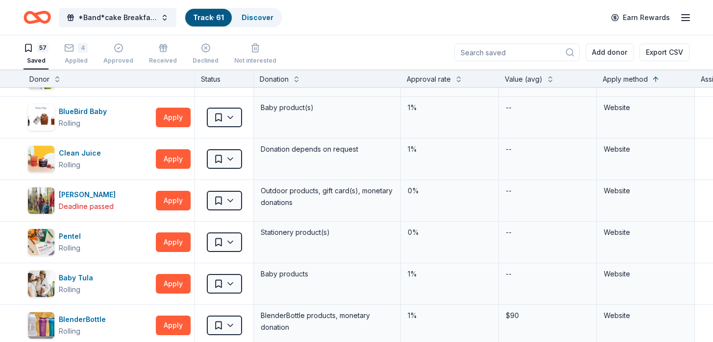
scroll to position [1741, 0]
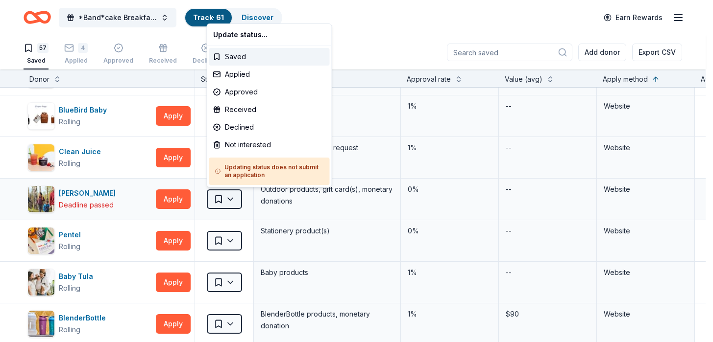
click at [225, 198] on html "*Band*cake Breakfast! Track · 61 Discover Earn Rewards 57 Saved 4 Applied Appro…" at bounding box center [356, 171] width 713 height 342
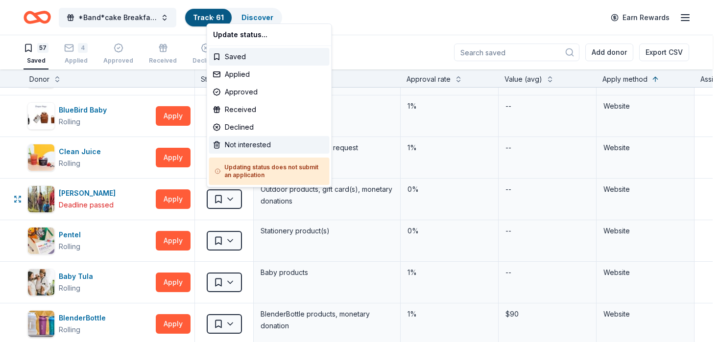
click at [248, 145] on div "Not interested" at bounding box center [269, 145] width 120 height 18
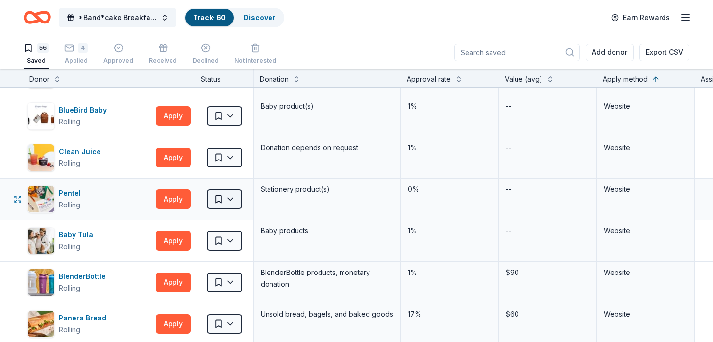
click at [225, 197] on html "*Band*cake Breakfast! Track · 60 Discover Earn Rewards 56 Saved 4 Applied Appro…" at bounding box center [356, 171] width 713 height 342
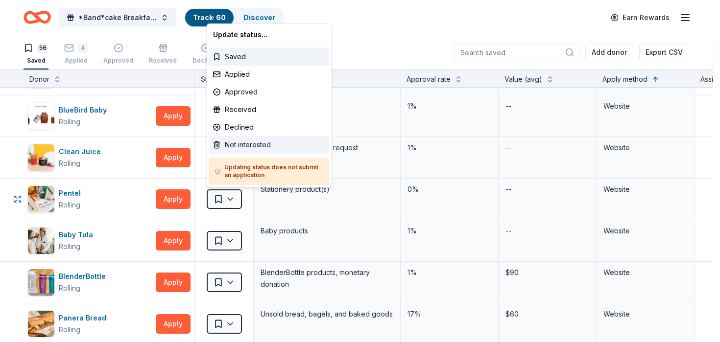
click at [245, 147] on div "Not interested" at bounding box center [269, 145] width 120 height 18
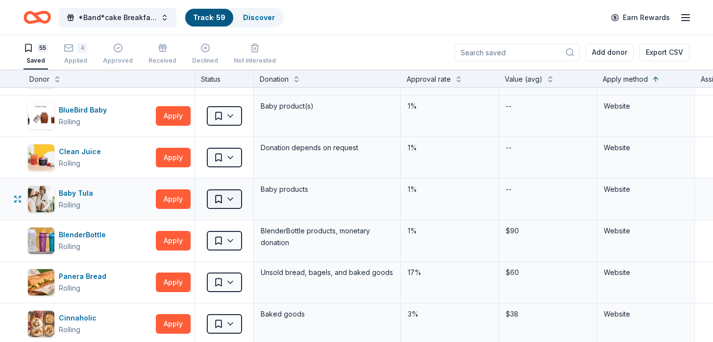
click at [224, 203] on html "*Band*cake Breakfast! Track · 59 Discover Earn Rewards 55 Saved 4 Applied Appro…" at bounding box center [356, 171] width 713 height 342
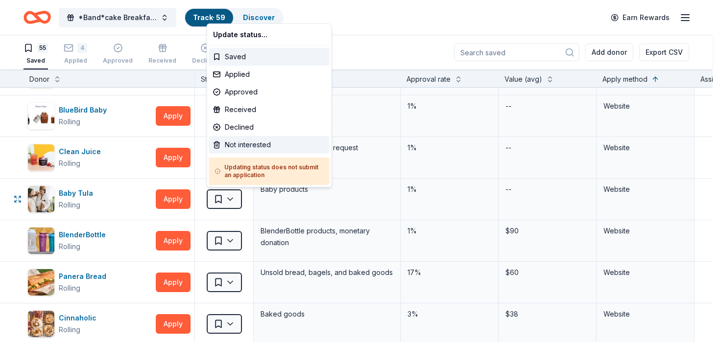
click at [247, 144] on div "Not interested" at bounding box center [269, 145] width 120 height 18
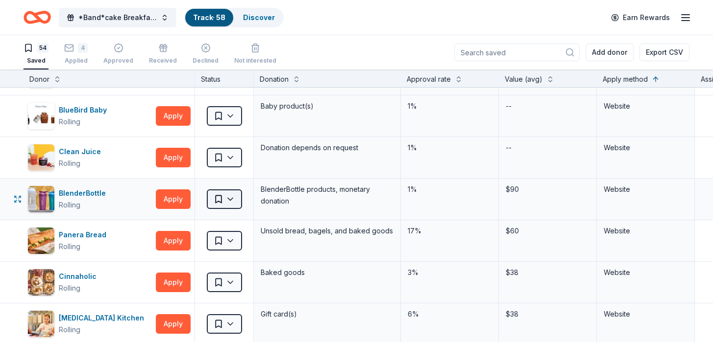
click at [222, 200] on html "*Band*cake Breakfast! Track · 58 Discover Earn Rewards 54 Saved 4 Applied Appro…" at bounding box center [356, 171] width 713 height 342
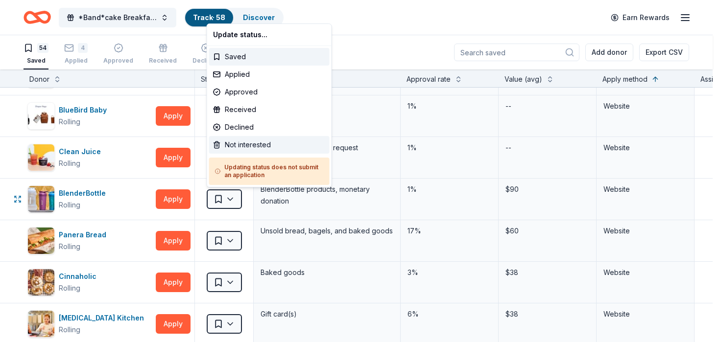
click at [244, 144] on div "Not interested" at bounding box center [269, 145] width 120 height 18
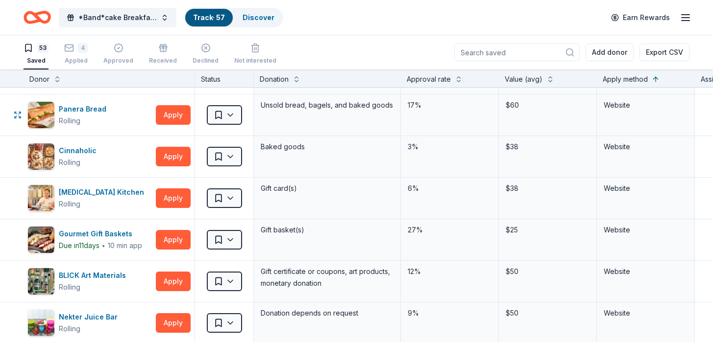
scroll to position [1826, 0]
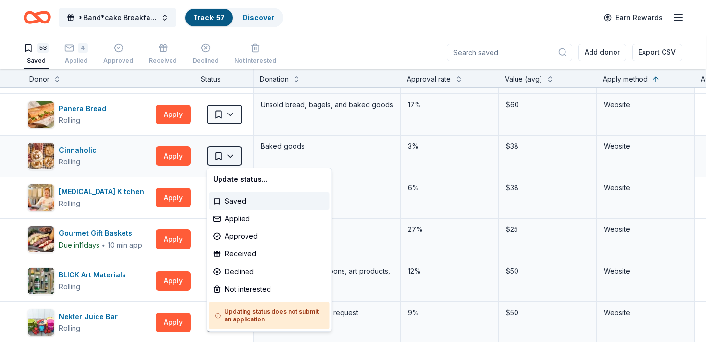
click at [229, 160] on html "*Band*cake Breakfast! Track · 57 Discover Earn Rewards 53 Saved 4 Applied Appro…" at bounding box center [356, 171] width 713 height 342
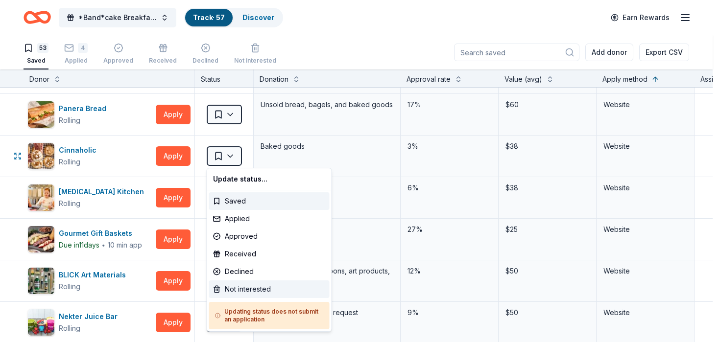
click at [233, 291] on div "Not interested" at bounding box center [269, 290] width 120 height 18
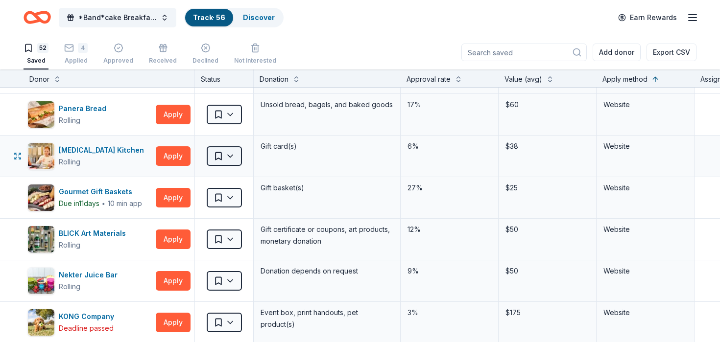
click at [224, 161] on html "*Band*cake Breakfast! Track · 56 Discover Earn Rewards 52 Saved 4 Applied Appro…" at bounding box center [360, 171] width 720 height 342
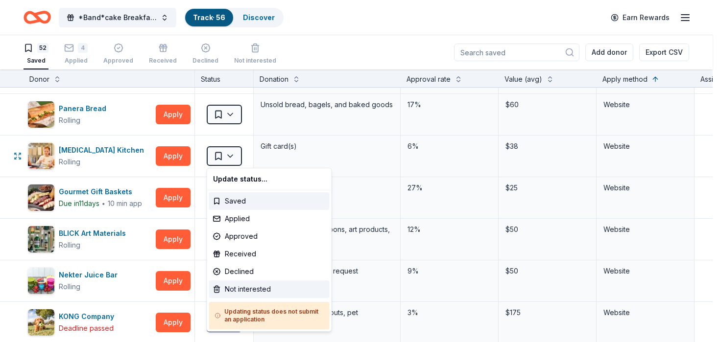
click at [229, 288] on div "Not interested" at bounding box center [269, 290] width 120 height 18
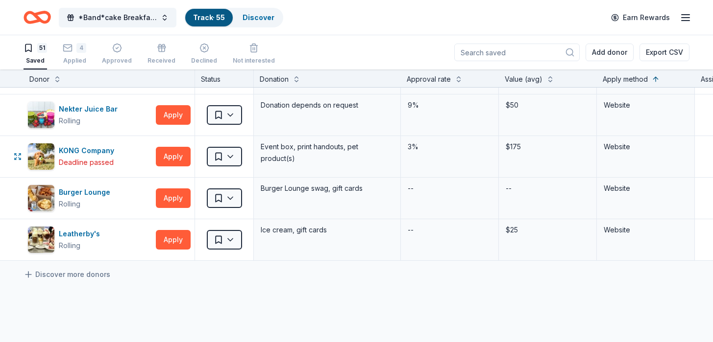
scroll to position [1951, 0]
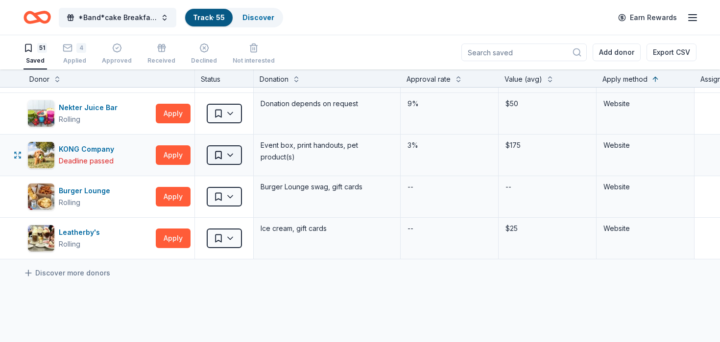
click at [226, 154] on html "*Band*cake Breakfast! Track · 55 Discover Earn Rewards 51 Saved 4 Applied Appro…" at bounding box center [360, 171] width 720 height 342
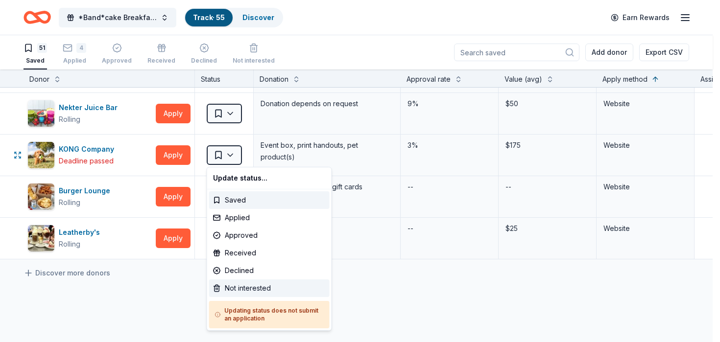
click at [233, 289] on div "Not interested" at bounding box center [269, 289] width 120 height 18
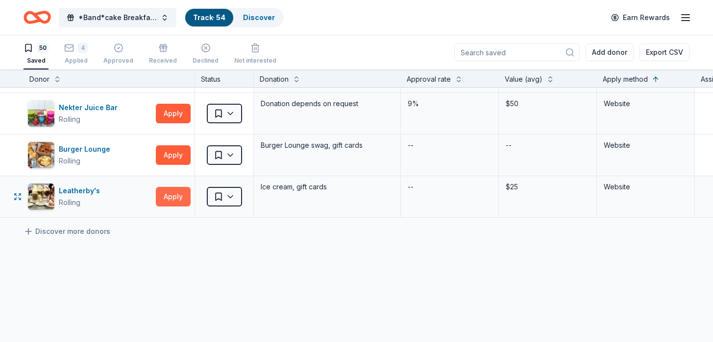
click at [175, 194] on button "Apply" at bounding box center [173, 197] width 35 height 20
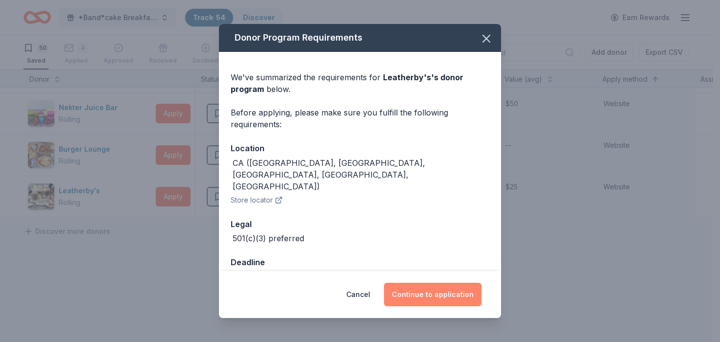
click at [415, 300] on button "Continue to application" at bounding box center [432, 295] width 97 height 24
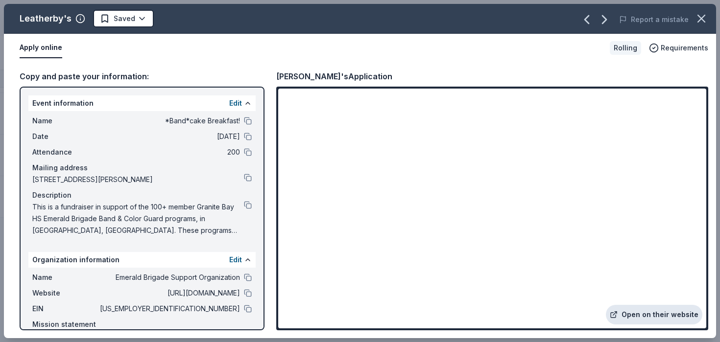
click at [642, 315] on link "Open on their website" at bounding box center [654, 315] width 96 height 20
click at [700, 15] on icon "button" at bounding box center [702, 19] width 14 height 14
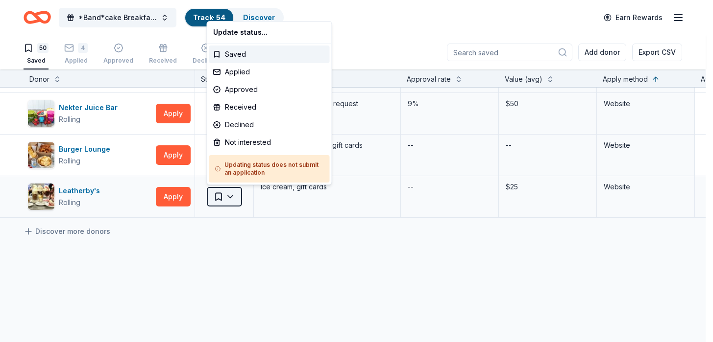
click at [221, 197] on html "*Band*cake Breakfast! Track · 54 Discover Earn Rewards 50 Saved 4 Applied Appro…" at bounding box center [356, 171] width 713 height 342
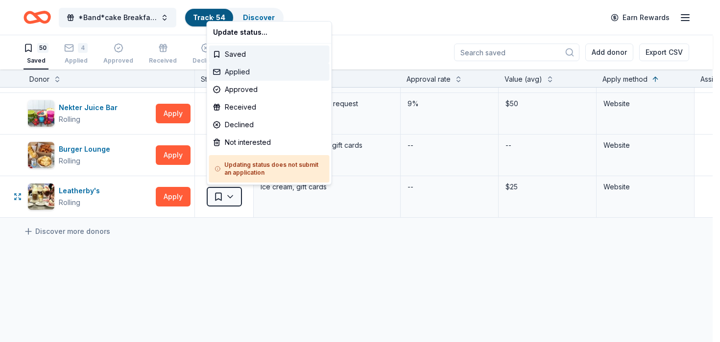
click at [236, 76] on div "Applied" at bounding box center [269, 72] width 120 height 18
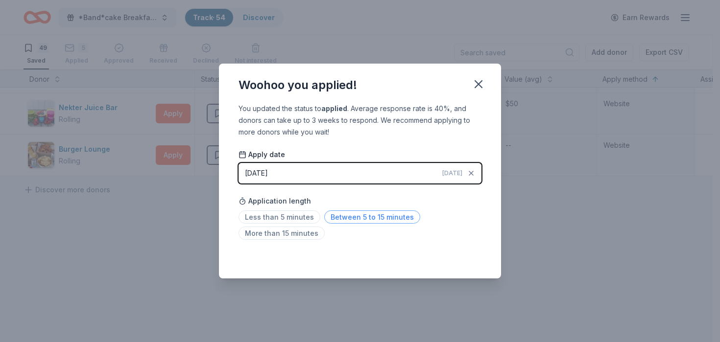
click at [353, 218] on span "Between 5 to 15 minutes" at bounding box center [372, 217] width 96 height 13
click at [482, 84] on icon "button" at bounding box center [479, 84] width 14 height 14
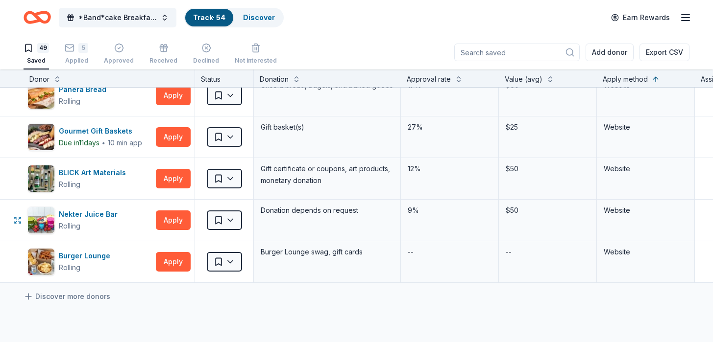
scroll to position [1844, 0]
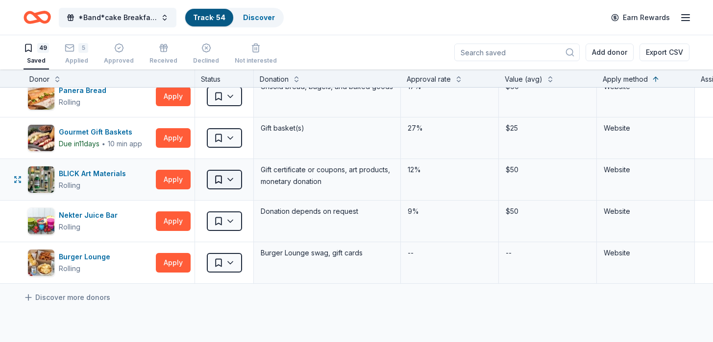
click at [233, 175] on html "*Band*cake Breakfast! Track · 54 Discover Earn Rewards 49 Saved 5 Applied Appro…" at bounding box center [356, 171] width 713 height 342
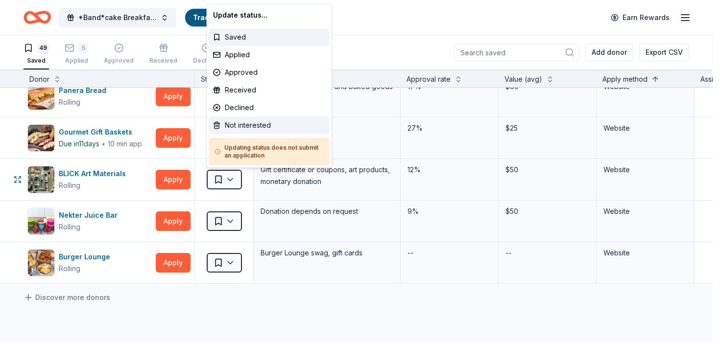
click at [241, 126] on div "Not interested" at bounding box center [269, 126] width 120 height 18
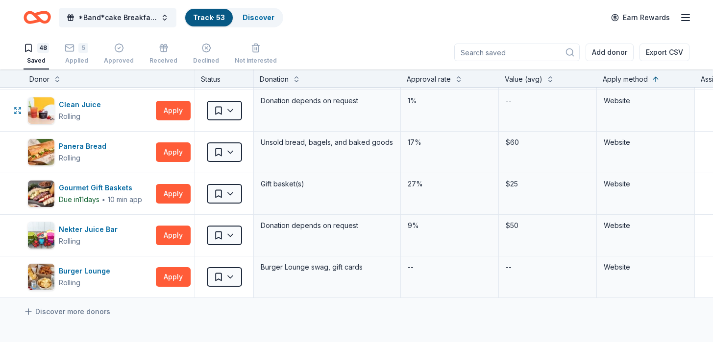
scroll to position [1786, 0]
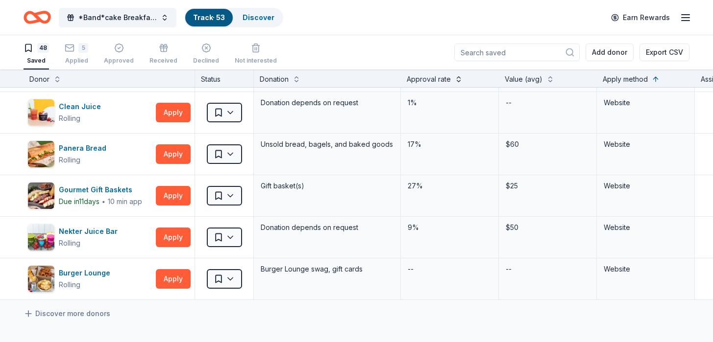
click at [459, 78] on button at bounding box center [459, 78] width 8 height 10
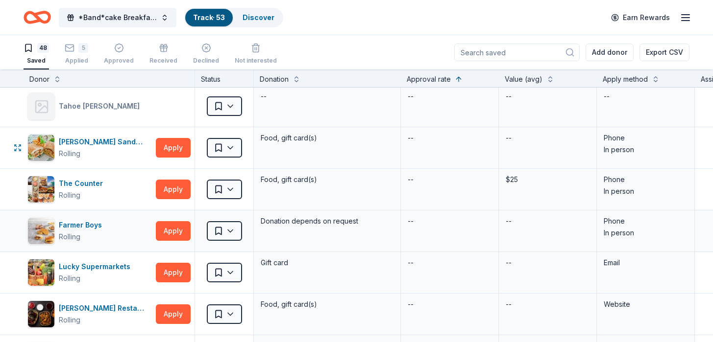
scroll to position [0, 0]
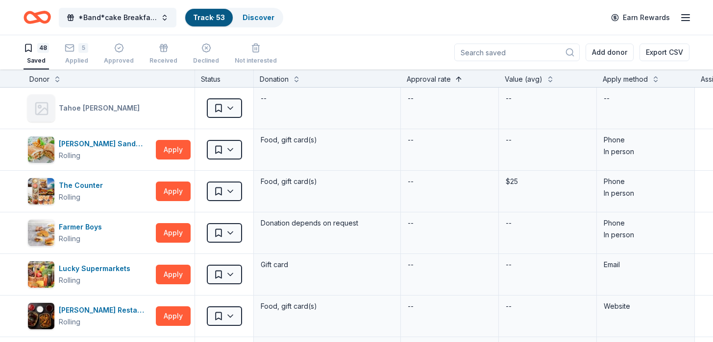
click at [458, 78] on button at bounding box center [459, 78] width 8 height 10
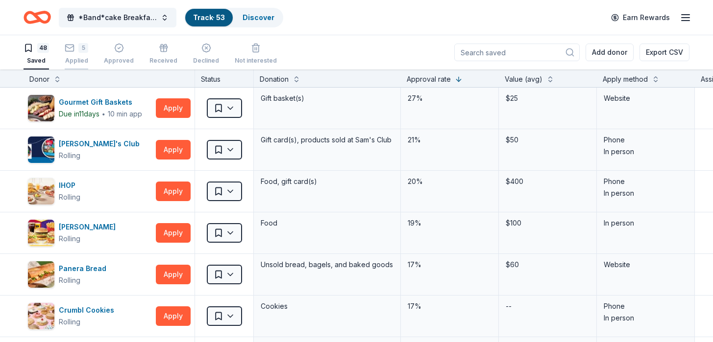
click at [73, 46] on rect "button" at bounding box center [70, 42] width 8 height 6
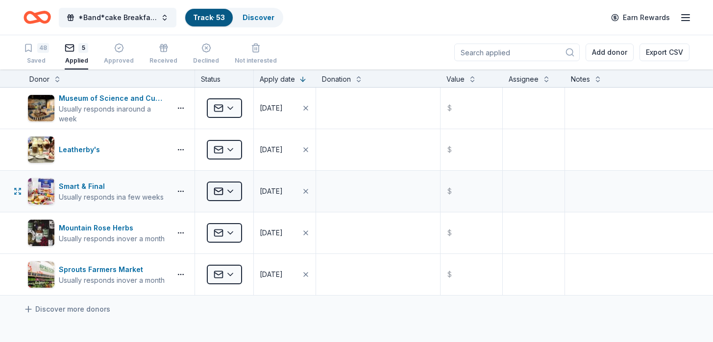
click at [231, 191] on html "*Band*cake Breakfast! Track · 53 Discover Earn Rewards 48 Saved 5 Applied Appro…" at bounding box center [356, 171] width 713 height 342
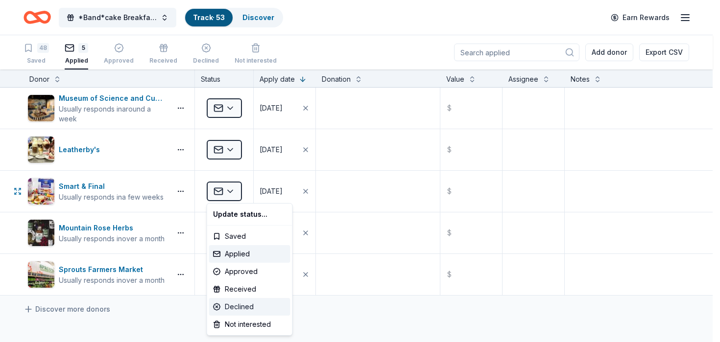
click at [237, 309] on div "Declined" at bounding box center [249, 307] width 81 height 18
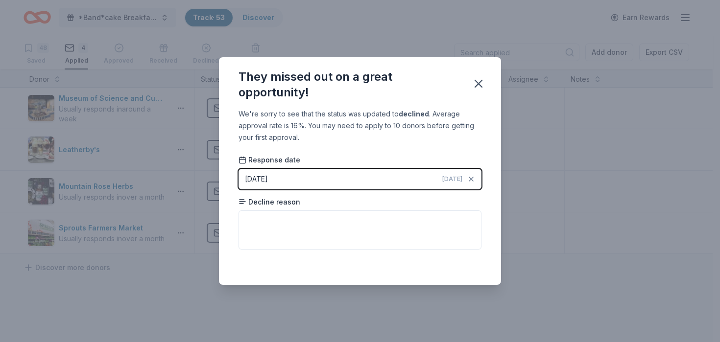
click at [432, 175] on button "[DATE] [DATE]" at bounding box center [360, 179] width 243 height 21
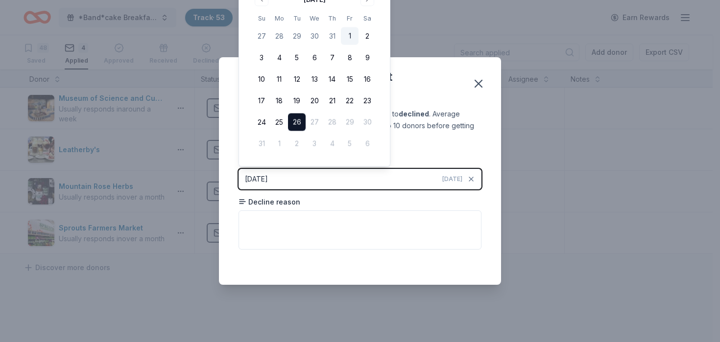
click at [350, 40] on button "1" at bounding box center [350, 36] width 18 height 18
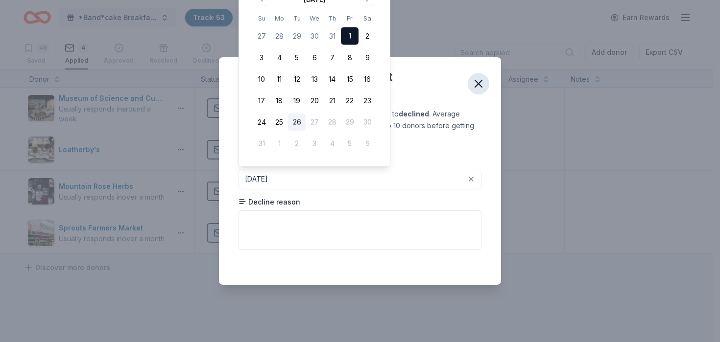
click at [480, 83] on icon "button" at bounding box center [478, 83] width 7 height 7
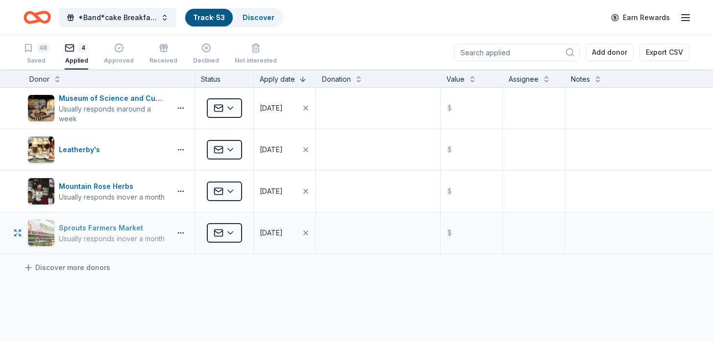
click at [149, 231] on div "Sprouts Farmers Market" at bounding box center [112, 228] width 106 height 12
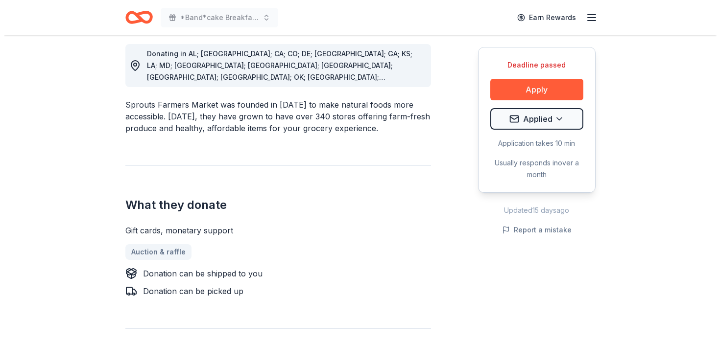
scroll to position [278, 0]
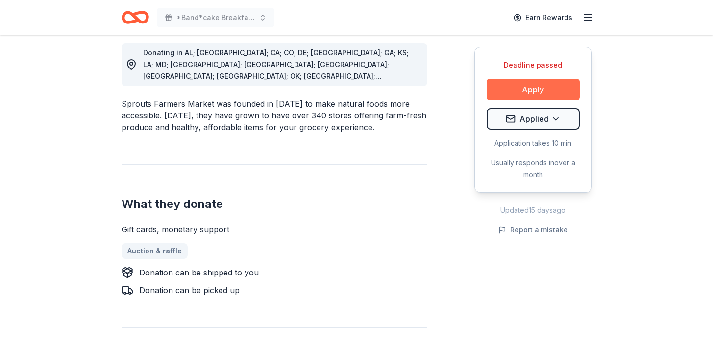
click at [519, 92] on button "Apply" at bounding box center [532, 90] width 93 height 22
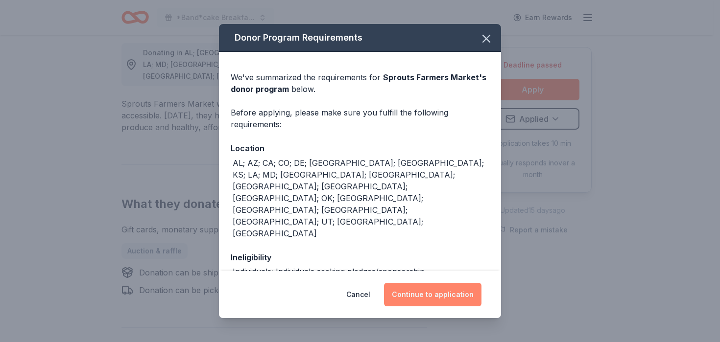
click at [430, 296] on button "Continue to application" at bounding box center [432, 295] width 97 height 24
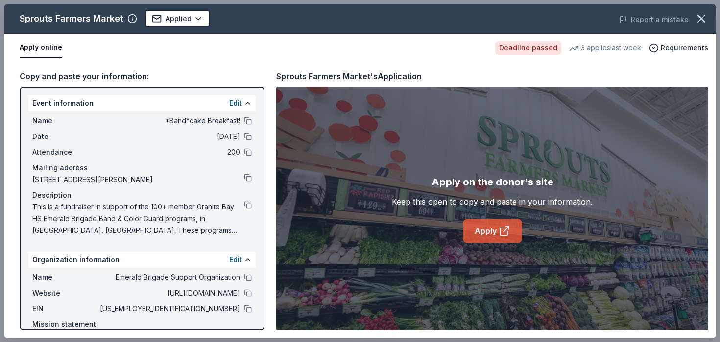
click at [489, 235] on link "Apply" at bounding box center [492, 231] width 59 height 24
